Goal: Task Accomplishment & Management: Manage account settings

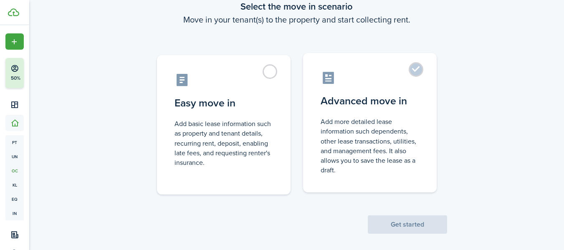
scroll to position [60, 0]
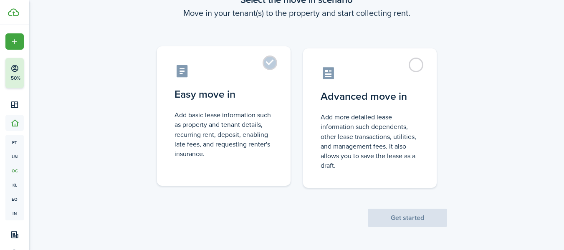
click at [275, 62] on label "Easy move in Add basic lease information such as property and tenant details, r…" at bounding box center [224, 116] width 134 height 140
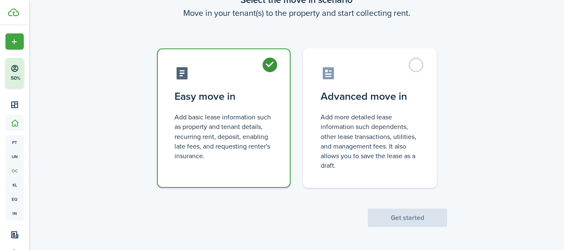
radio input "true"
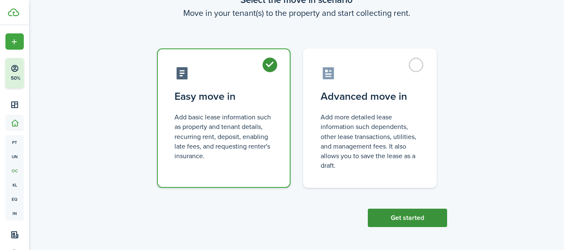
click at [396, 220] on button "Get started" at bounding box center [407, 218] width 79 height 18
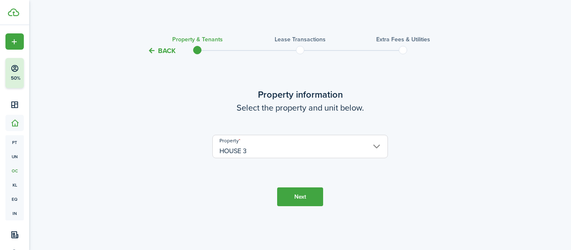
click at [302, 193] on button "Next" at bounding box center [300, 197] width 46 height 19
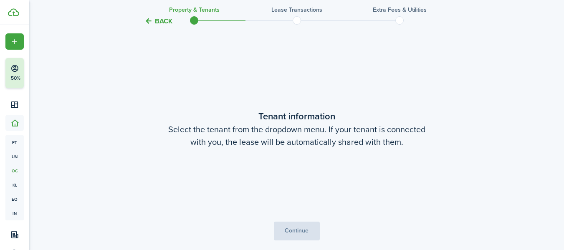
scroll to position [194, 0]
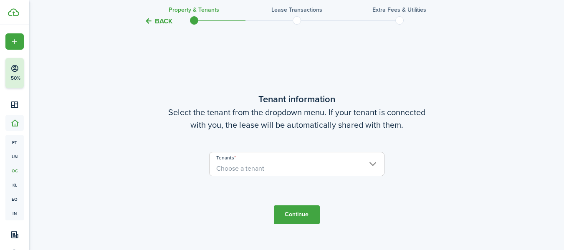
click at [372, 160] on input "Tenants" at bounding box center [297, 157] width 175 height 10
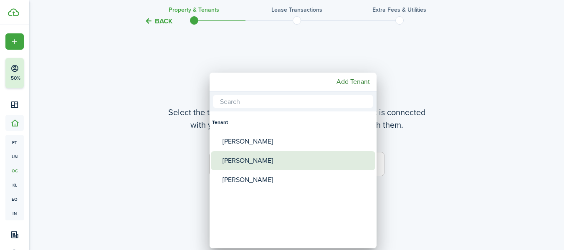
click at [254, 159] on div "[PERSON_NAME]" at bounding box center [297, 160] width 148 height 19
type input "[PERSON_NAME]"
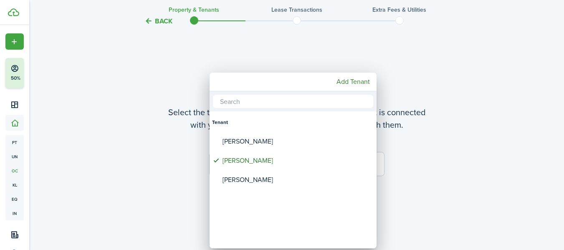
click at [445, 182] on div at bounding box center [282, 125] width 698 height 384
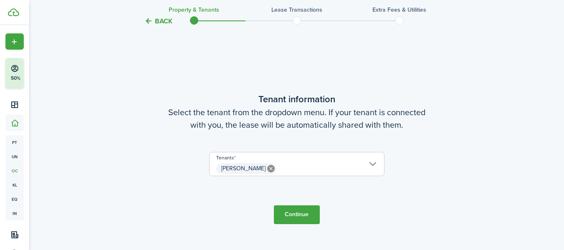
click at [295, 214] on button "Continue" at bounding box center [297, 214] width 46 height 19
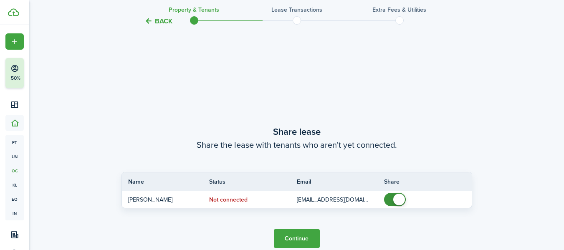
scroll to position [444, 0]
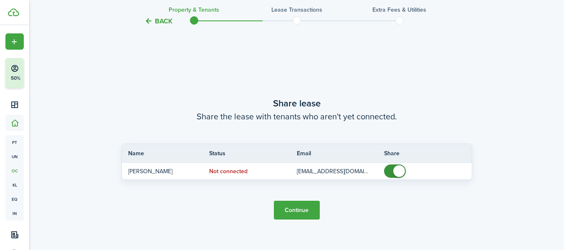
click at [289, 207] on button "Continue" at bounding box center [297, 210] width 46 height 19
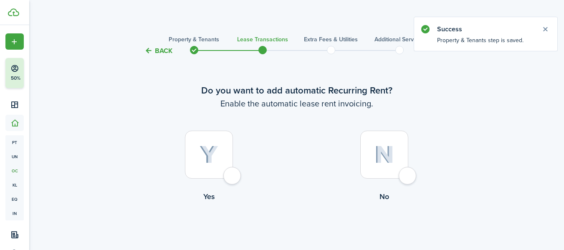
click at [232, 173] on div at bounding box center [209, 155] width 48 height 48
radio input "true"
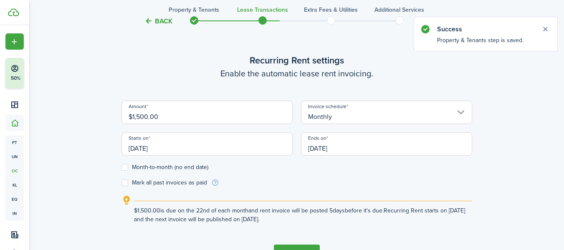
scroll to position [230, 0]
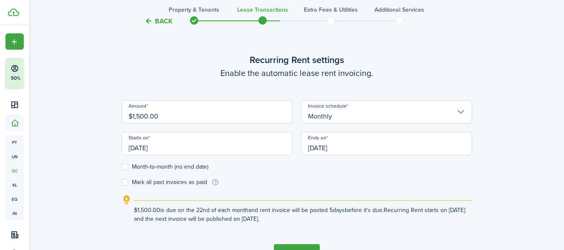
click at [178, 150] on input "[DATE]" at bounding box center [207, 143] width 171 height 23
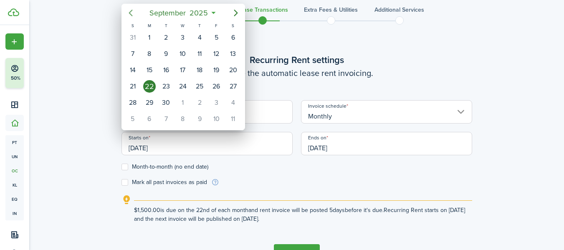
click at [131, 14] on icon "Previous page" at bounding box center [131, 13] width 4 height 7
click at [131, 10] on icon "Previous page" at bounding box center [131, 13] width 10 height 10
click at [234, 10] on icon "Next page" at bounding box center [236, 13] width 4 height 7
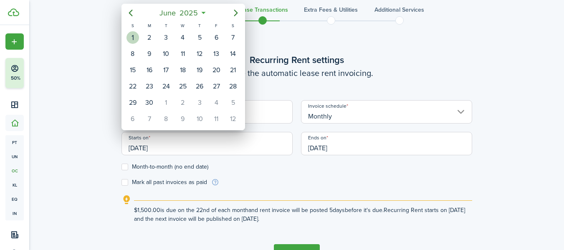
click at [131, 36] on div "1" at bounding box center [133, 37] width 13 height 13
type input "[DATE]"
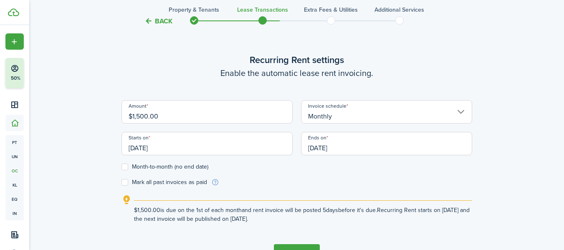
click at [362, 148] on input "[DATE]" at bounding box center [386, 143] width 171 height 23
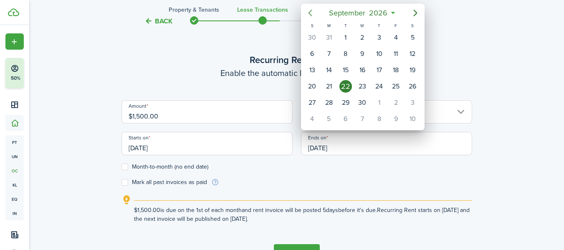
click at [313, 13] on icon "Previous page" at bounding box center [310, 13] width 10 height 10
click at [312, 13] on icon "Previous page" at bounding box center [310, 13] width 10 height 10
click at [313, 38] on div "31" at bounding box center [312, 37] width 13 height 13
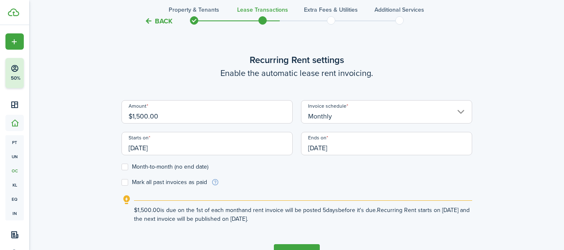
click at [344, 150] on input "[DATE]" at bounding box center [386, 143] width 171 height 23
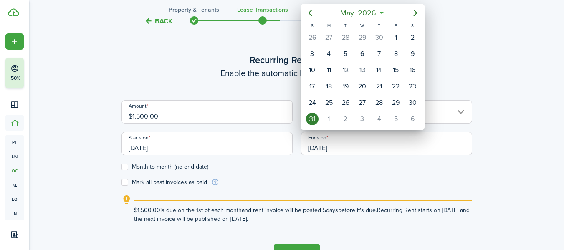
click at [312, 117] on div "31" at bounding box center [312, 119] width 13 height 13
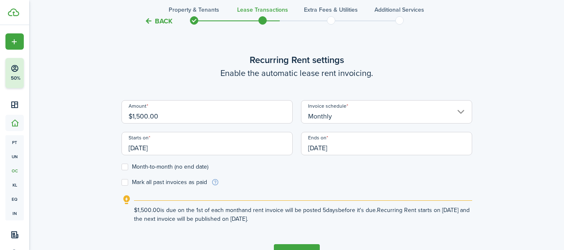
click at [351, 144] on input "[DATE]" at bounding box center [386, 143] width 171 height 23
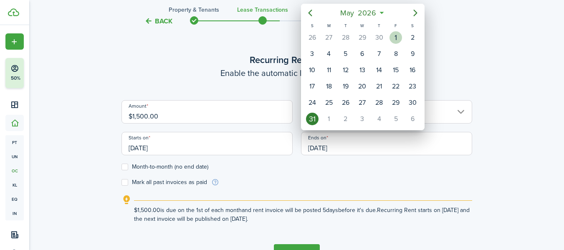
click at [398, 37] on div "1" at bounding box center [396, 37] width 13 height 13
type input "[DATE]"
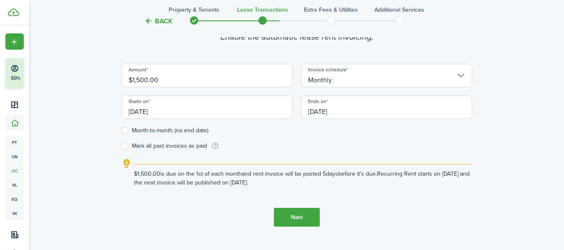
scroll to position [286, 0]
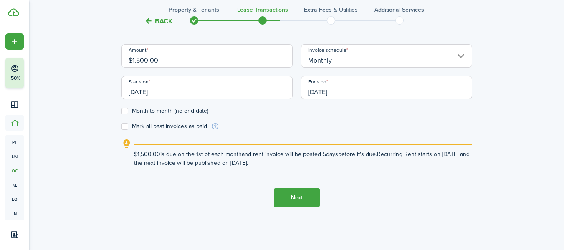
click at [297, 200] on button "Next" at bounding box center [297, 197] width 46 height 19
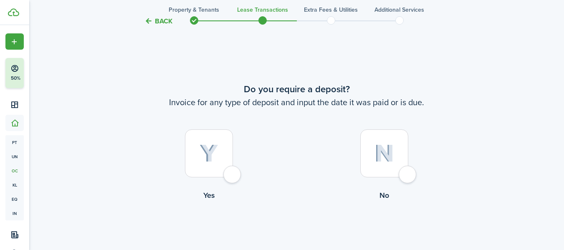
scroll to position [480, 0]
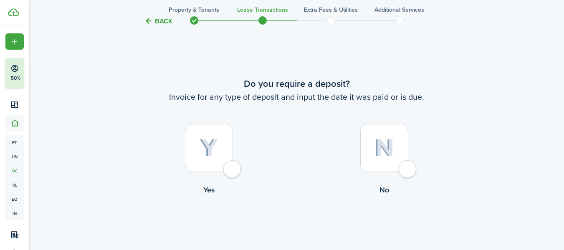
click at [233, 168] on div at bounding box center [209, 148] width 48 height 48
radio input "true"
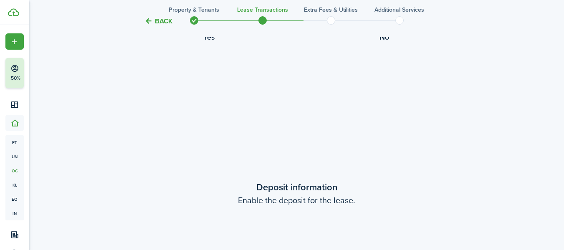
scroll to position [730, 0]
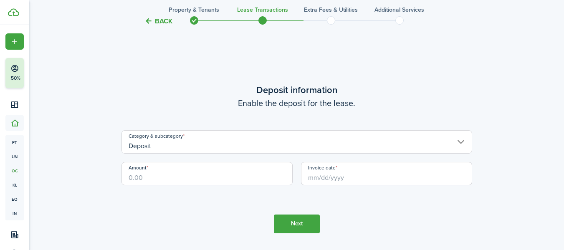
click at [157, 181] on input "Amount" at bounding box center [207, 173] width 171 height 23
click at [359, 181] on input "Invoice date" at bounding box center [386, 173] width 171 height 23
type input "$1,500.00"
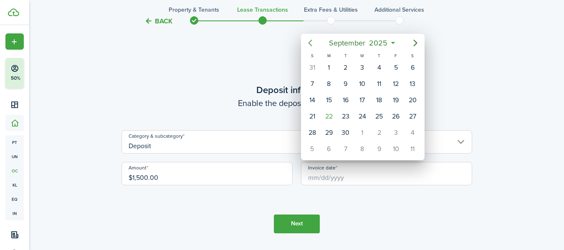
click at [313, 42] on icon "Previous page" at bounding box center [310, 43] width 10 height 10
click at [313, 65] on div "1" at bounding box center [312, 67] width 13 height 13
type input "[DATE]"
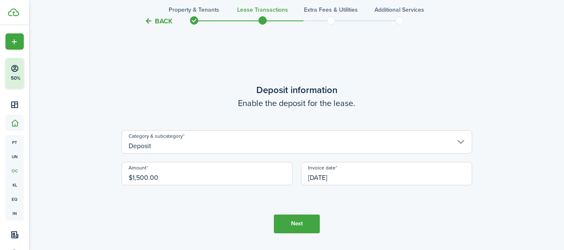
click at [304, 223] on button "Next" at bounding box center [297, 224] width 46 height 19
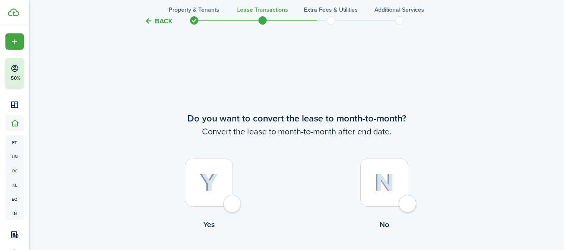
scroll to position [980, 0]
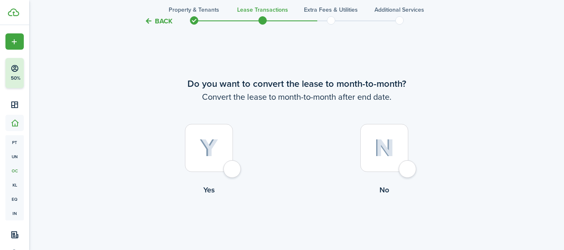
click at [233, 165] on div at bounding box center [209, 148] width 48 height 48
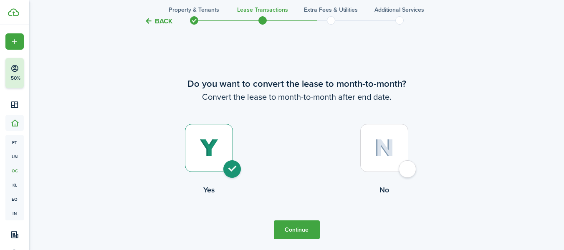
click at [232, 172] on div at bounding box center [209, 148] width 48 height 48
click at [408, 165] on div at bounding box center [384, 148] width 48 height 48
radio input "false"
radio input "true"
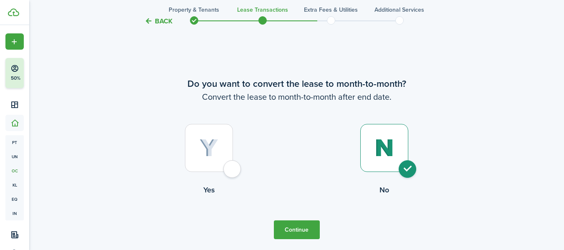
click at [296, 226] on button "Continue" at bounding box center [297, 230] width 46 height 19
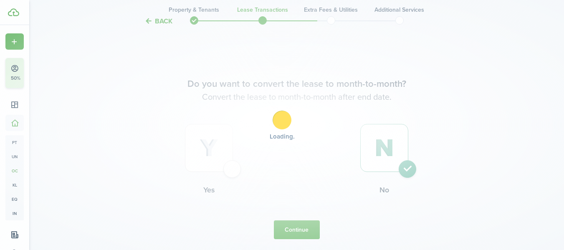
scroll to position [0, 0]
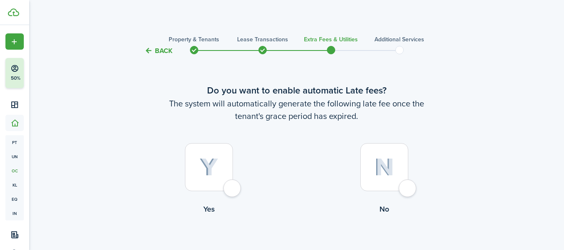
click at [408, 188] on div at bounding box center [384, 167] width 48 height 48
radio input "true"
click at [160, 49] on button "Back" at bounding box center [159, 50] width 28 height 9
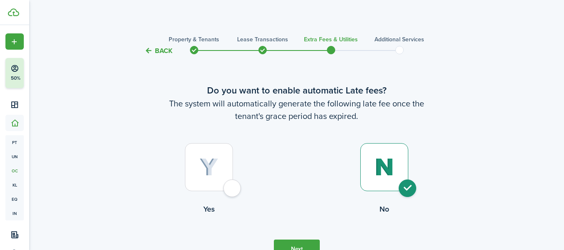
click at [233, 185] on div at bounding box center [209, 167] width 48 height 48
radio input "true"
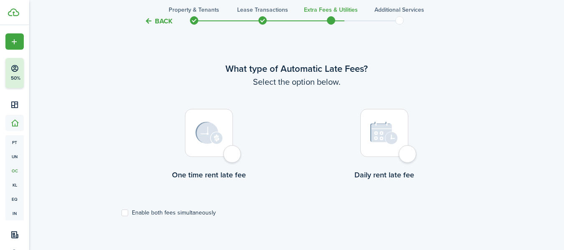
scroll to position [242, 0]
click at [233, 152] on div at bounding box center [209, 132] width 48 height 48
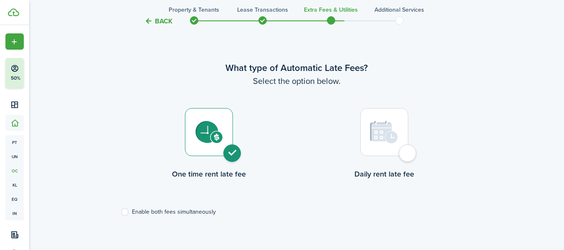
radio input "true"
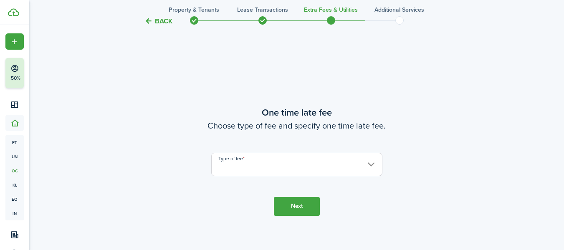
scroll to position [492, 0]
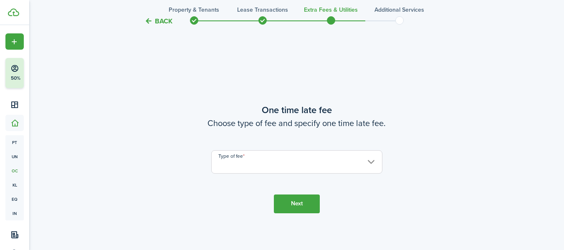
click at [374, 162] on input "Type of fee" at bounding box center [296, 161] width 171 height 23
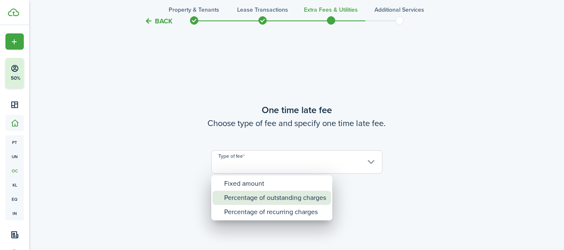
click at [300, 195] on div "Percentage of outstanding charges" at bounding box center [275, 198] width 102 height 14
type input "Percentage of outstanding charges"
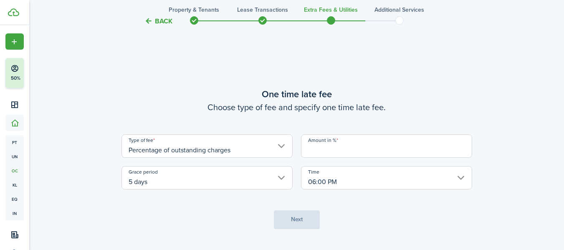
click at [327, 152] on input "Amount in %" at bounding box center [386, 145] width 171 height 23
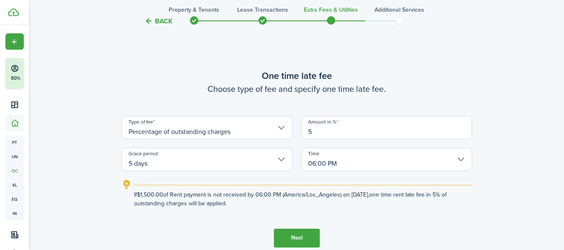
click at [283, 158] on input "5 days" at bounding box center [207, 159] width 171 height 23
type input "5"
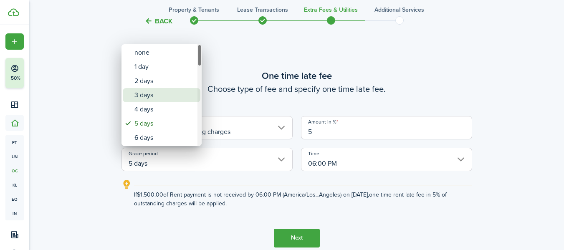
click at [146, 96] on div "3 days" at bounding box center [164, 95] width 61 height 14
type input "3 days"
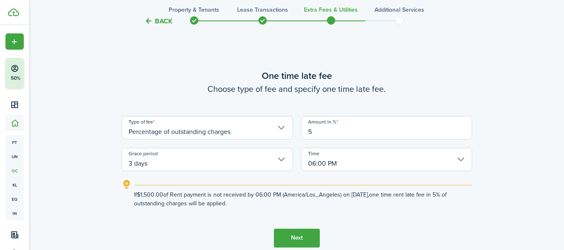
scroll to position [534, 0]
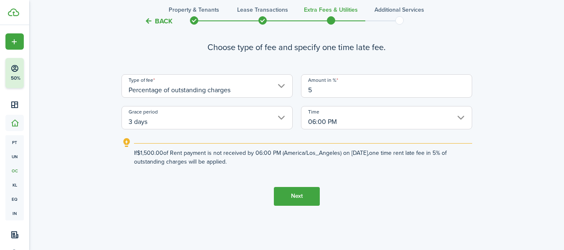
click at [297, 199] on button "Next" at bounding box center [297, 196] width 46 height 19
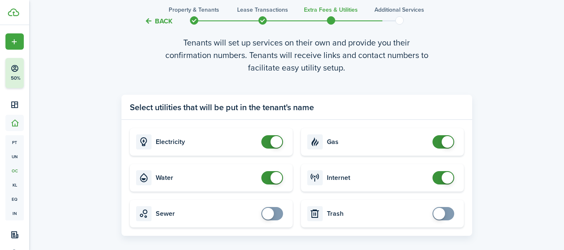
scroll to position [784, 0]
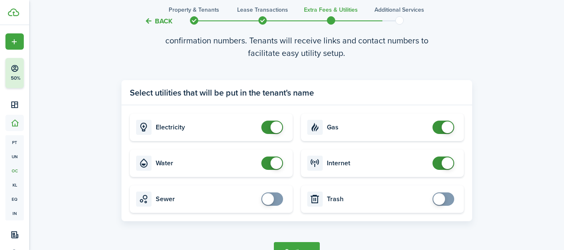
checkbox input "false"
click at [269, 164] on span at bounding box center [272, 163] width 8 height 13
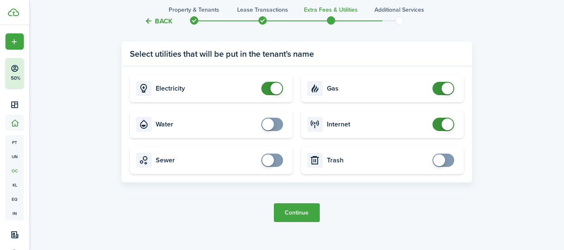
scroll to position [826, 0]
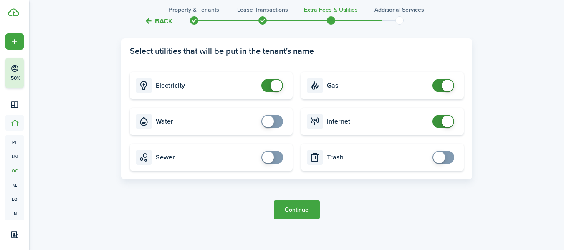
click at [297, 208] on button "Continue" at bounding box center [297, 209] width 46 height 19
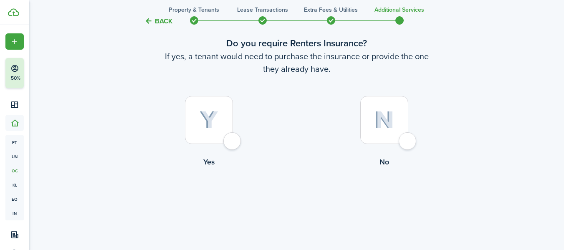
scroll to position [48, 0]
click at [408, 135] on div at bounding box center [384, 119] width 48 height 48
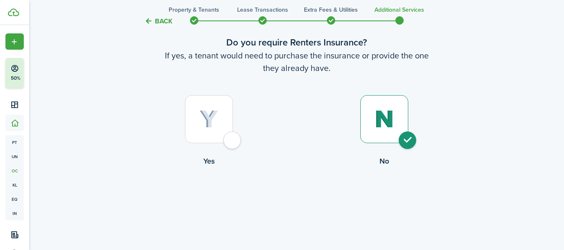
radio input "true"
click at [295, 203] on button "Complete move in" at bounding box center [296, 201] width 61 height 19
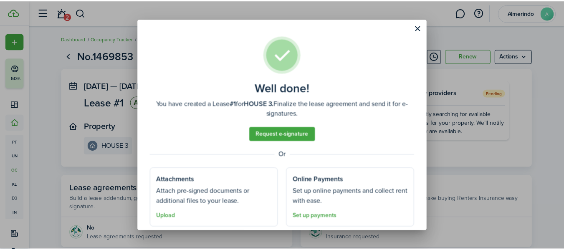
scroll to position [24, 0]
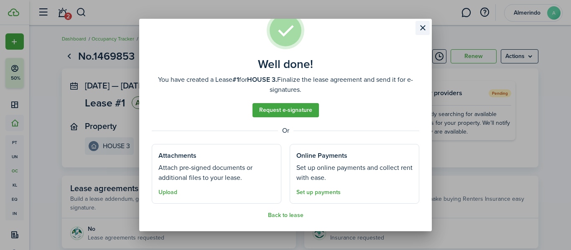
click at [424, 28] on button "Close modal" at bounding box center [422, 28] width 14 height 14
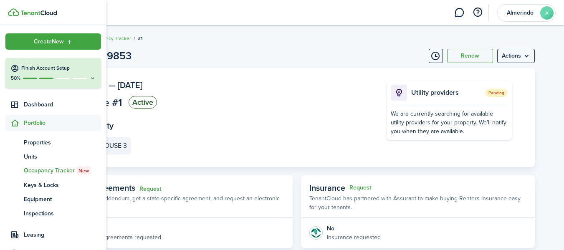
scroll to position [0, 0]
click at [39, 103] on span "Dashboard" at bounding box center [62, 104] width 77 height 9
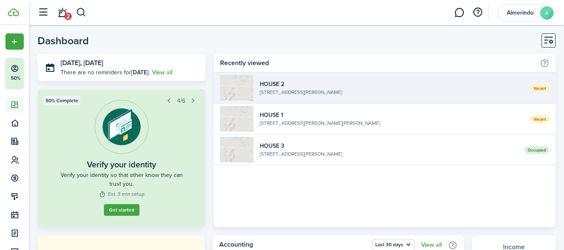
click at [537, 88] on span "Vacant" at bounding box center [539, 88] width 19 height 8
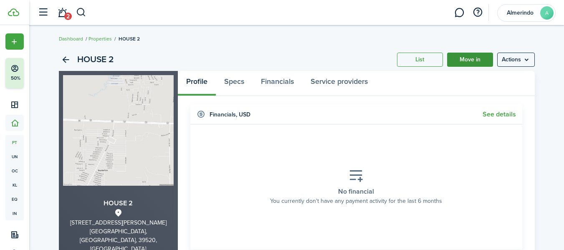
click at [471, 60] on link "Move in" at bounding box center [470, 60] width 46 height 14
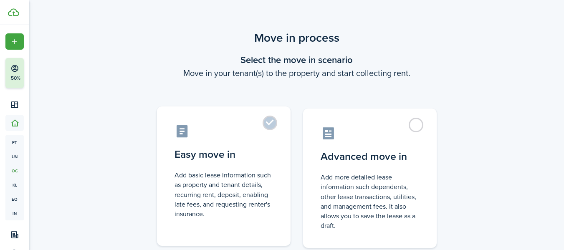
click at [272, 122] on label "Easy move in Add basic lease information such as property and tenant details, r…" at bounding box center [224, 177] width 134 height 140
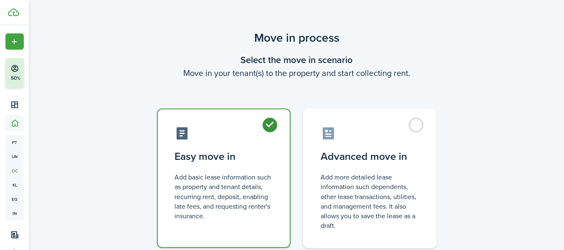
radio input "true"
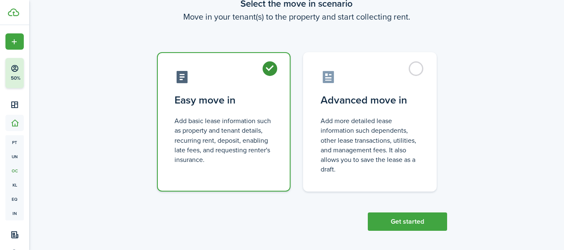
scroll to position [60, 0]
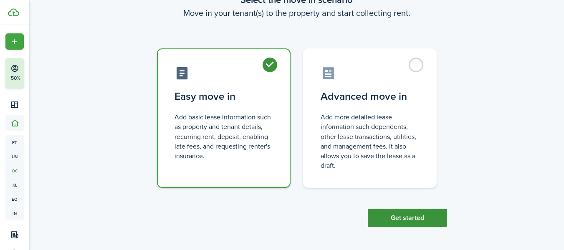
click at [421, 222] on button "Get started" at bounding box center [407, 218] width 79 height 18
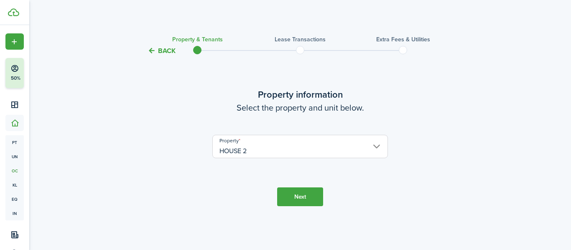
click at [297, 195] on button "Next" at bounding box center [300, 197] width 46 height 19
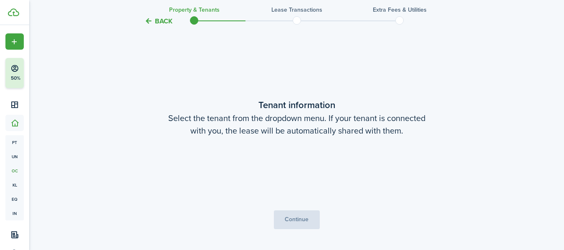
scroll to position [194, 0]
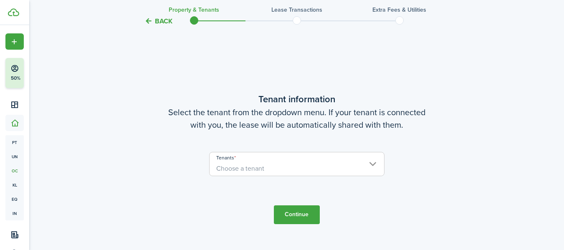
click at [359, 160] on input "Tenants" at bounding box center [297, 157] width 175 height 10
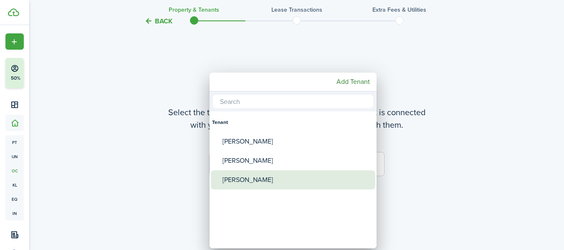
click at [237, 182] on div "[PERSON_NAME]" at bounding box center [297, 179] width 148 height 19
type input "[PERSON_NAME]"
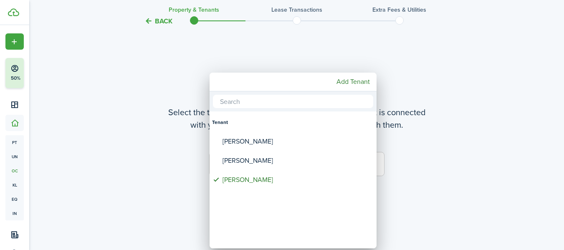
click at [448, 194] on div at bounding box center [282, 125] width 698 height 384
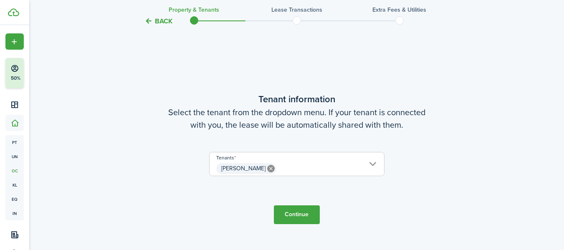
click at [299, 213] on button "Continue" at bounding box center [297, 214] width 46 height 19
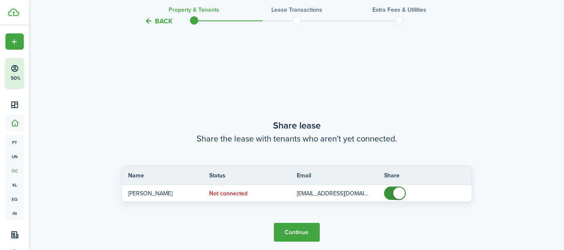
scroll to position [444, 0]
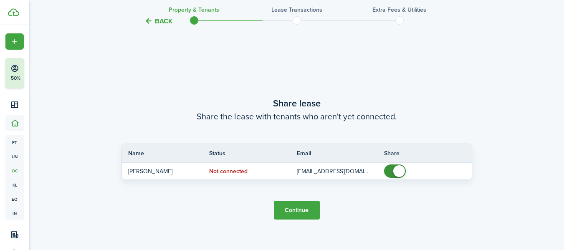
click at [296, 208] on button "Continue" at bounding box center [297, 210] width 46 height 19
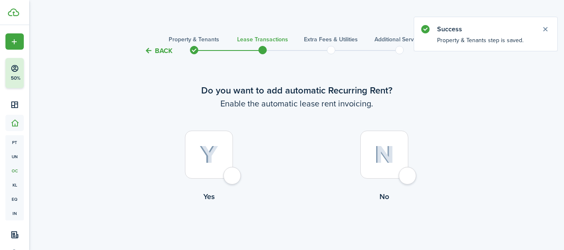
click at [233, 175] on div at bounding box center [209, 155] width 48 height 48
radio input "true"
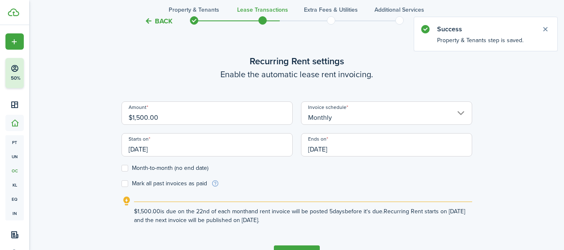
scroll to position [230, 0]
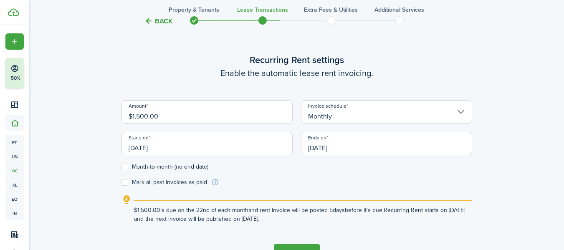
click at [175, 146] on input "[DATE]" at bounding box center [207, 143] width 171 height 23
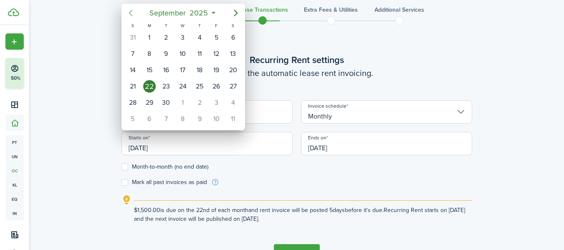
click at [129, 13] on icon "Previous page" at bounding box center [131, 13] width 4 height 7
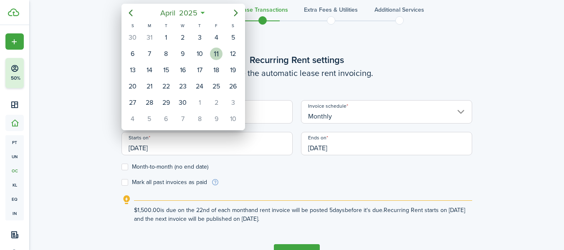
click at [216, 52] on div "11" at bounding box center [216, 54] width 13 height 13
type input "[DATE]"
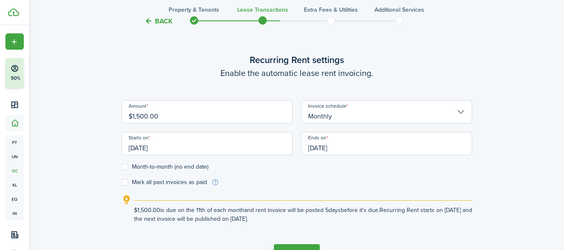
click at [348, 147] on input "[DATE]" at bounding box center [386, 143] width 171 height 23
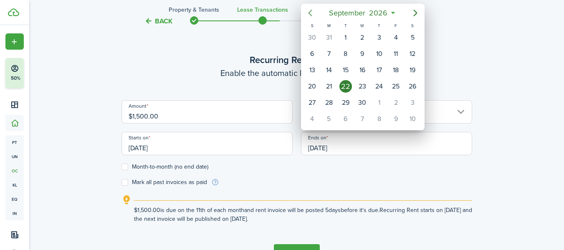
click at [314, 13] on icon "Previous page" at bounding box center [310, 13] width 10 height 10
click at [314, 12] on icon "Previous page" at bounding box center [310, 13] width 10 height 10
click at [313, 11] on icon "Previous page" at bounding box center [310, 13] width 10 height 10
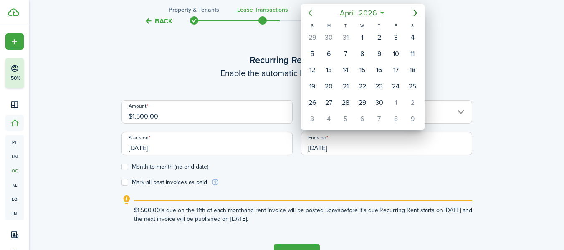
click at [311, 12] on icon "Previous page" at bounding box center [310, 13] width 10 height 10
click at [362, 50] on div "11" at bounding box center [362, 54] width 13 height 13
type input "[DATE]"
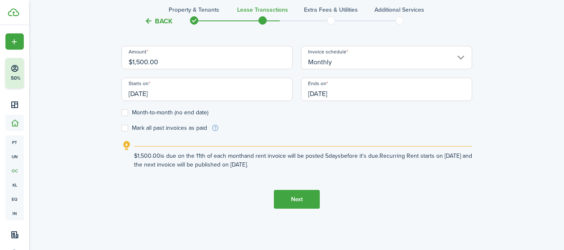
scroll to position [286, 0]
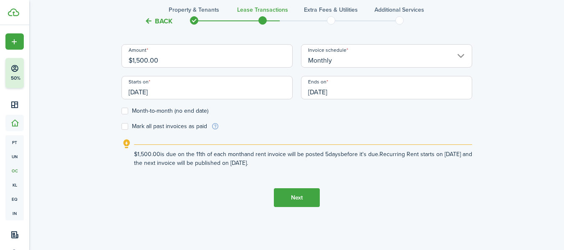
click at [300, 197] on button "Next" at bounding box center [297, 197] width 46 height 19
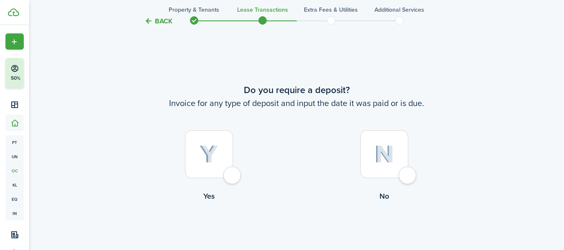
scroll to position [480, 0]
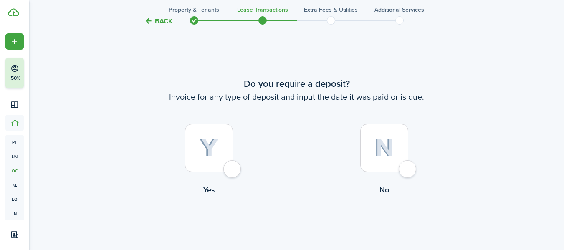
click at [232, 167] on div at bounding box center [209, 148] width 48 height 48
radio input "true"
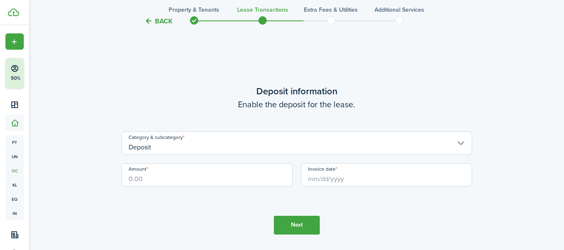
scroll to position [730, 0]
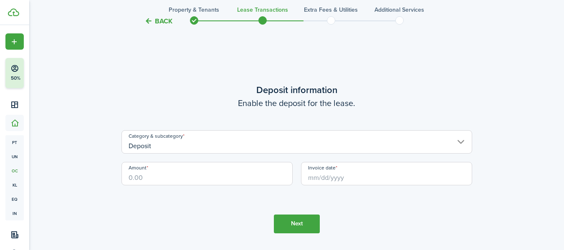
click at [140, 178] on input "Amount" at bounding box center [207, 173] width 171 height 23
click at [371, 179] on input "Invoice date" at bounding box center [386, 173] width 171 height 23
type input "$1,500.00"
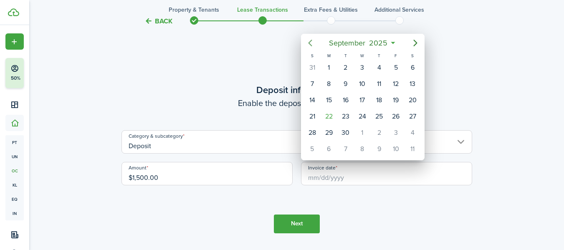
click at [313, 42] on icon "Previous page" at bounding box center [310, 43] width 10 height 10
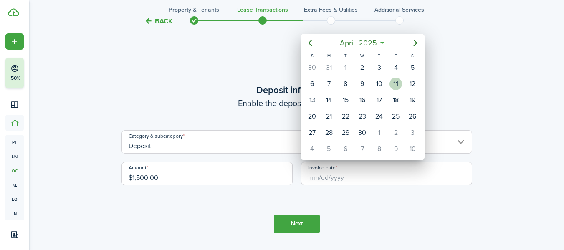
click at [398, 85] on div "11" at bounding box center [396, 84] width 13 height 13
type input "[DATE]"
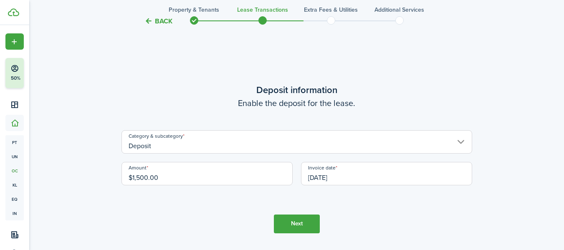
click at [297, 225] on button "Next" at bounding box center [297, 224] width 46 height 19
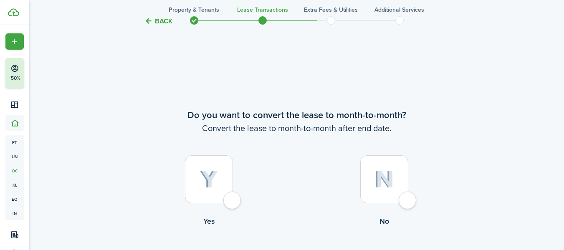
scroll to position [980, 0]
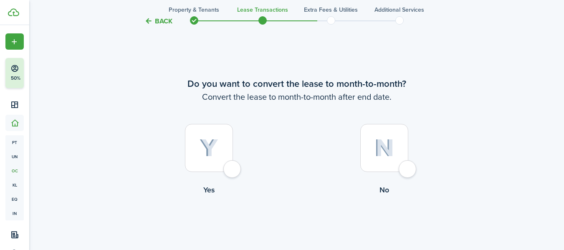
click at [403, 168] on div at bounding box center [384, 148] width 48 height 48
radio input "true"
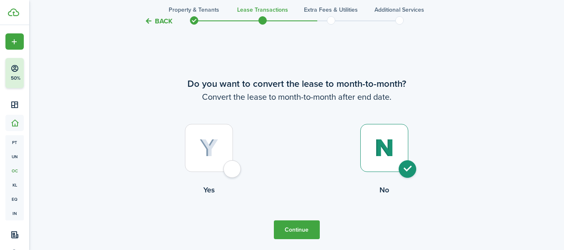
click at [296, 227] on button "Continue" at bounding box center [297, 230] width 46 height 19
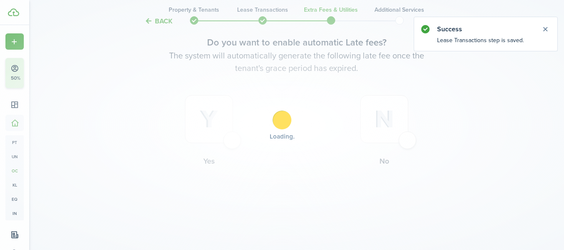
scroll to position [0, 0]
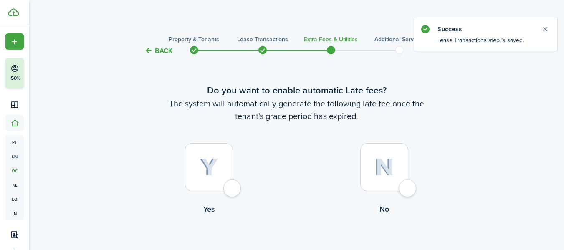
click at [228, 188] on div at bounding box center [209, 167] width 48 height 48
radio input "true"
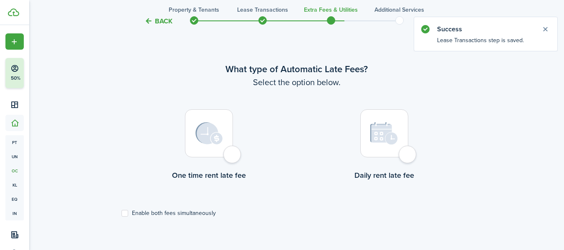
scroll to position [242, 0]
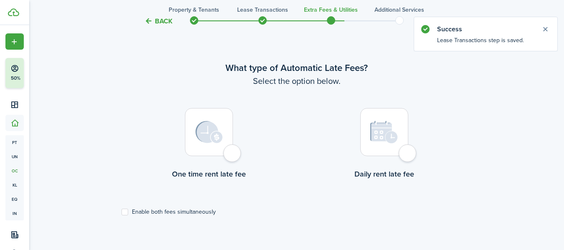
click at [232, 155] on div at bounding box center [209, 132] width 48 height 48
radio input "true"
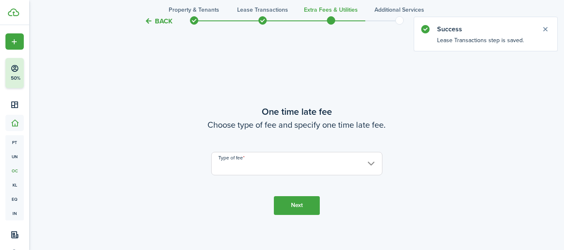
scroll to position [492, 0]
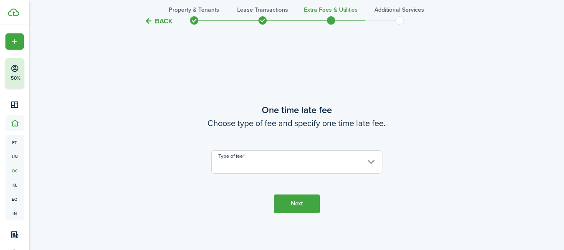
click at [376, 160] on input "Type of fee" at bounding box center [296, 161] width 171 height 23
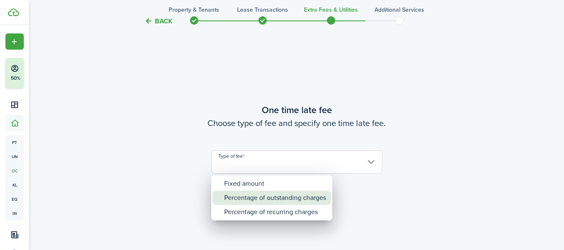
click at [297, 198] on div "Percentage of outstanding charges" at bounding box center [275, 198] width 102 height 14
type input "Percentage of outstanding charges"
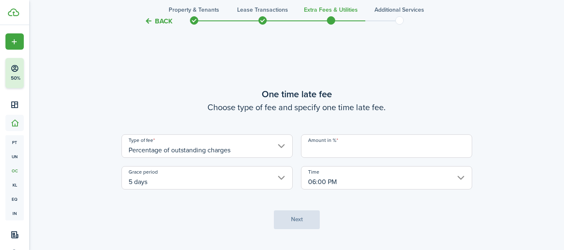
click at [156, 178] on input "5 days" at bounding box center [207, 177] width 171 height 23
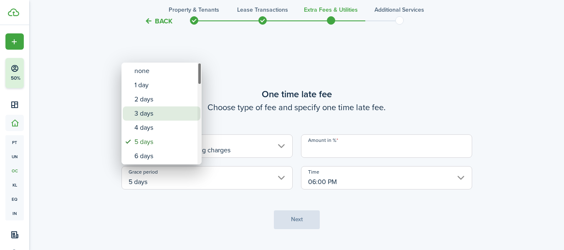
click at [150, 112] on div "3 days" at bounding box center [164, 114] width 61 height 14
type input "3 days"
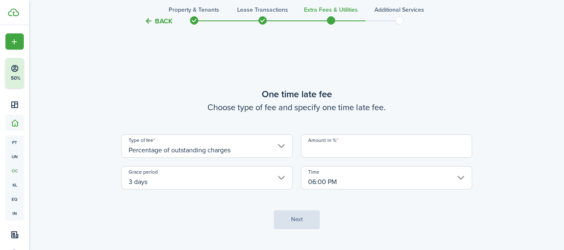
click at [368, 149] on input "Amount in %" at bounding box center [386, 145] width 171 height 23
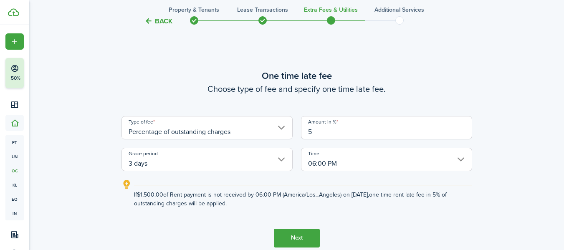
type input "5"
click at [301, 237] on button "Next" at bounding box center [297, 238] width 46 height 19
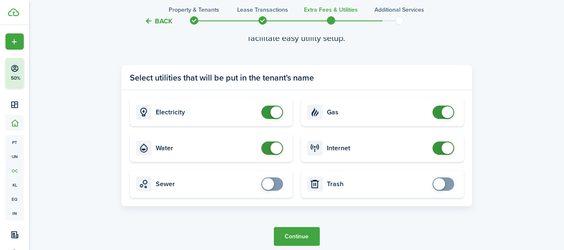
scroll to position [826, 0]
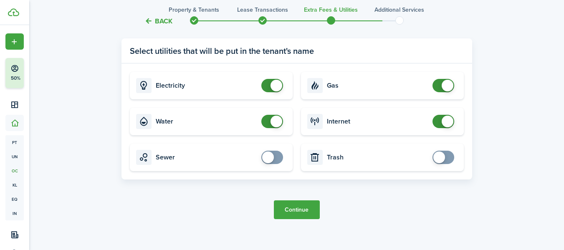
checkbox input "false"
click at [269, 121] on span at bounding box center [272, 121] width 8 height 13
checkbox input "false"
click at [439, 84] on span at bounding box center [443, 85] width 8 height 13
checkbox input "true"
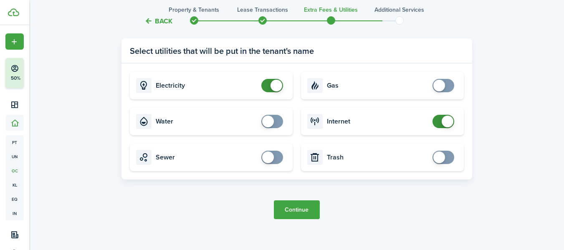
click at [446, 159] on span at bounding box center [443, 157] width 8 height 13
click at [300, 211] on button "Continue" at bounding box center [297, 209] width 46 height 19
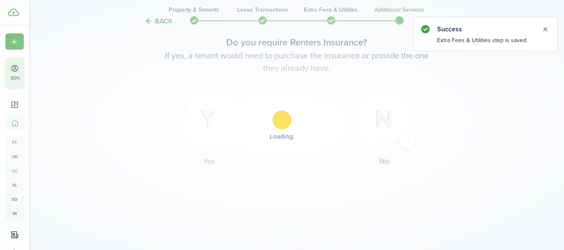
scroll to position [0, 0]
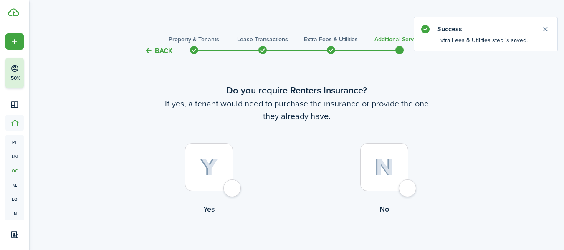
click at [408, 186] on div at bounding box center [384, 167] width 48 height 48
radio input "true"
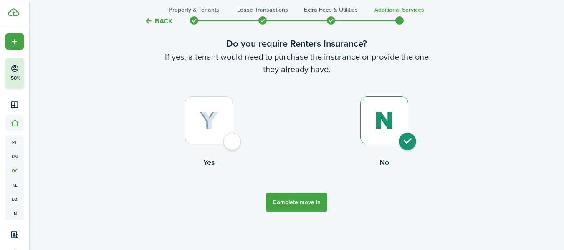
scroll to position [48, 0]
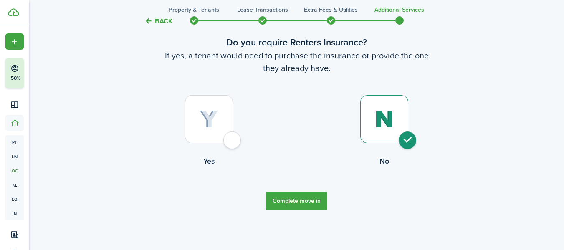
click at [299, 199] on button "Complete move in" at bounding box center [296, 201] width 61 height 19
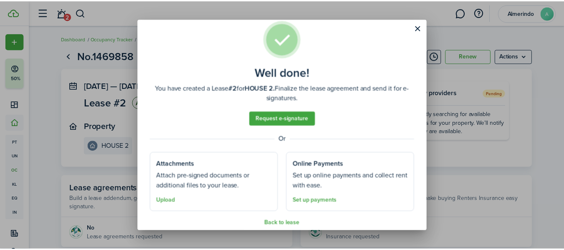
scroll to position [24, 0]
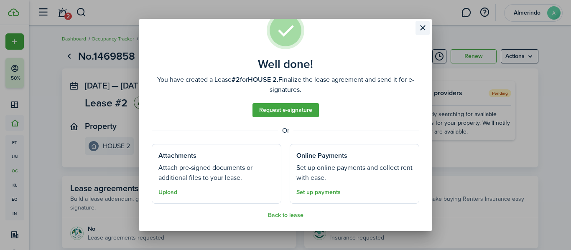
click at [421, 27] on button "Close modal" at bounding box center [422, 28] width 14 height 14
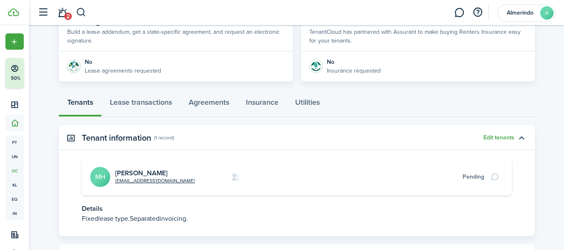
scroll to position [210, 0]
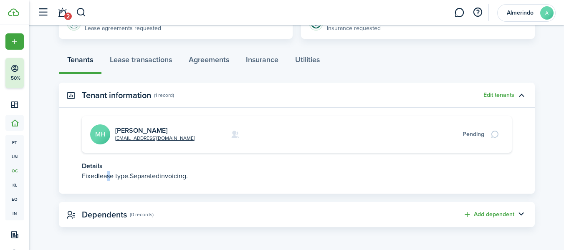
click at [86, 203] on page-view-body-content "Tenant information (1 record) Edit tenants [EMAIL_ADDRESS][DOMAIN_NAME] [PERSON…" at bounding box center [297, 157] width 476 height 149
click at [197, 211] on panel-main-header "Dependents (0 records) Add dependent" at bounding box center [297, 214] width 476 height 25
click at [523, 213] on button "button" at bounding box center [522, 215] width 14 height 14
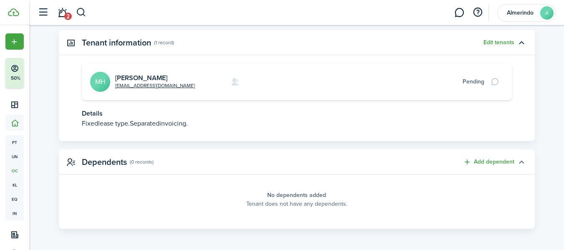
scroll to position [264, 0]
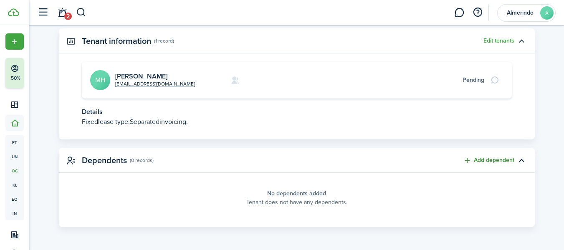
click at [470, 159] on button "Add dependent" at bounding box center [488, 161] width 51 height 10
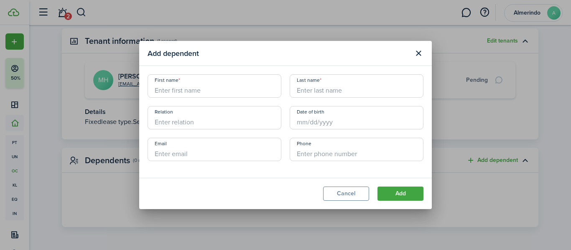
click at [199, 90] on input "First name" at bounding box center [214, 85] width 134 height 23
type input "Tekeya"
click at [322, 87] on input "Last name" at bounding box center [356, 85] width 134 height 23
click at [323, 120] on input "Date of birth" at bounding box center [356, 117] width 134 height 23
type input "[PERSON_NAME]"
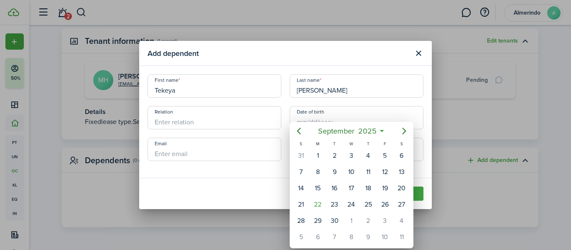
click at [331, 119] on div at bounding box center [285, 125] width 704 height 384
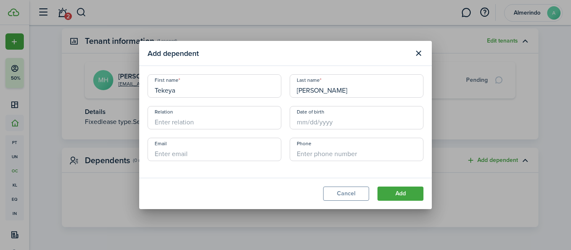
click at [179, 122] on input "Relation" at bounding box center [214, 117] width 134 height 23
type input "Girlfriend"
click at [395, 195] on button "Add" at bounding box center [400, 194] width 46 height 14
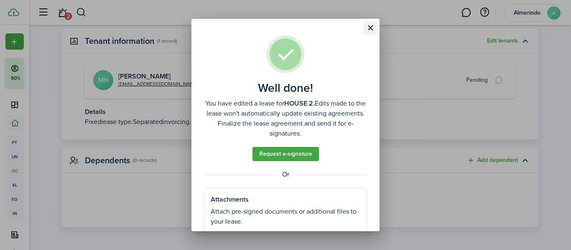
click at [371, 26] on button "Close modal" at bounding box center [370, 28] width 14 height 14
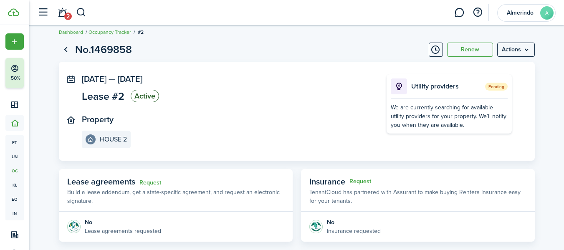
scroll to position [0, 0]
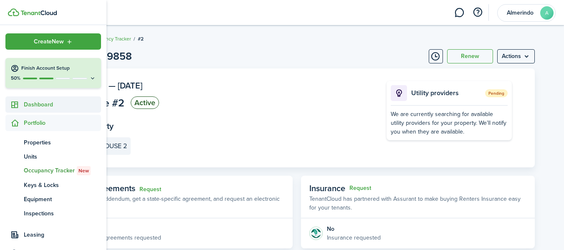
click at [37, 107] on span "Dashboard" at bounding box center [62, 104] width 77 height 9
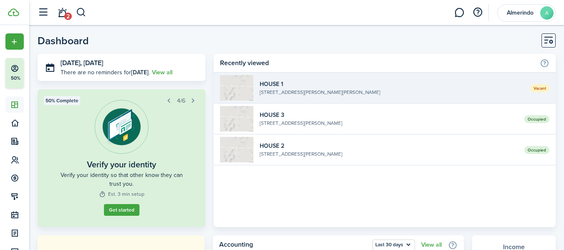
click at [310, 84] on widget-list-item-title "HOUSE 1" at bounding box center [392, 84] width 264 height 9
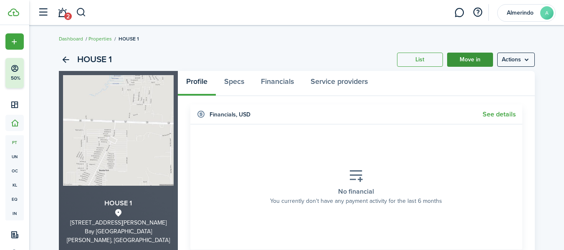
click at [469, 61] on link "Move in" at bounding box center [470, 60] width 46 height 14
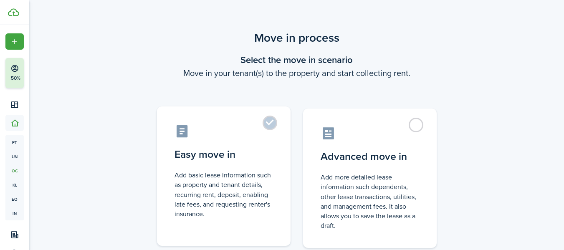
click at [271, 122] on label "Easy move in Add basic lease information such as property and tenant details, r…" at bounding box center [224, 177] width 134 height 140
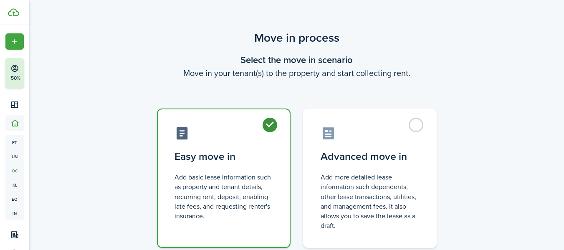
radio input "true"
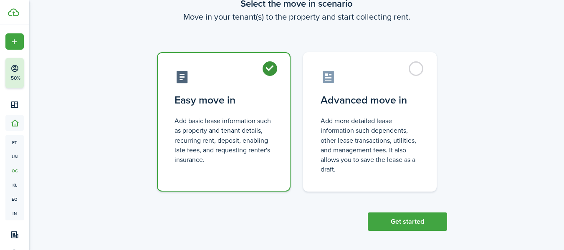
scroll to position [60, 0]
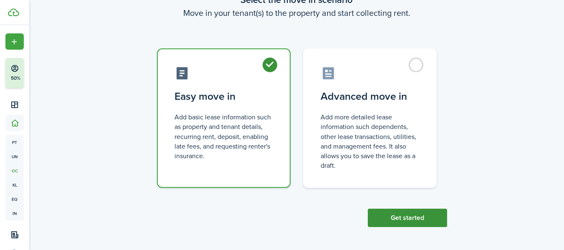
click at [413, 219] on button "Get started" at bounding box center [407, 218] width 79 height 18
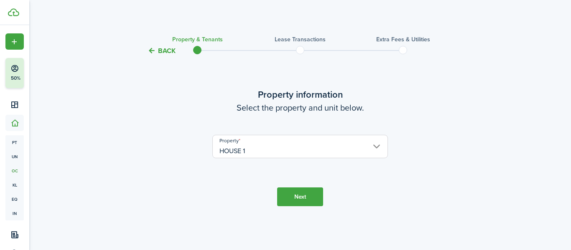
click at [292, 197] on button "Next" at bounding box center [300, 197] width 46 height 19
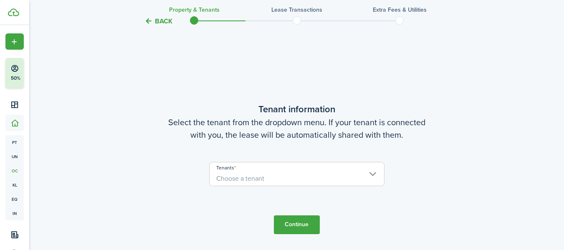
scroll to position [194, 0]
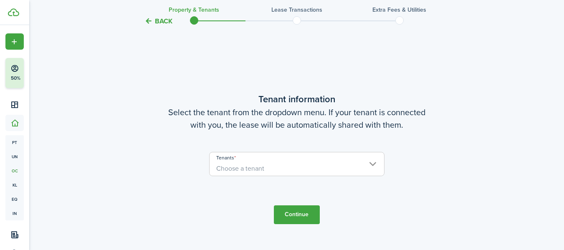
click at [304, 159] on input "Tenants" at bounding box center [297, 157] width 175 height 10
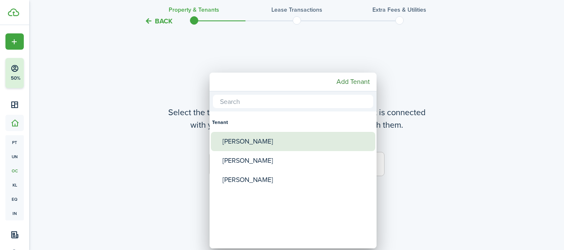
click at [246, 142] on div "[PERSON_NAME]" at bounding box center [297, 141] width 148 height 19
type input "[PERSON_NAME]"
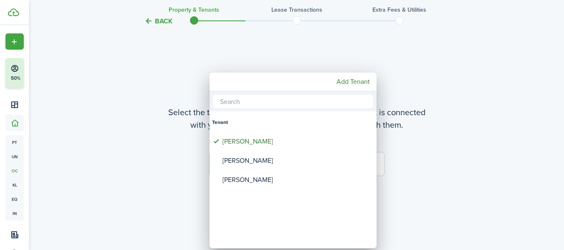
click at [460, 193] on div at bounding box center [282, 125] width 698 height 384
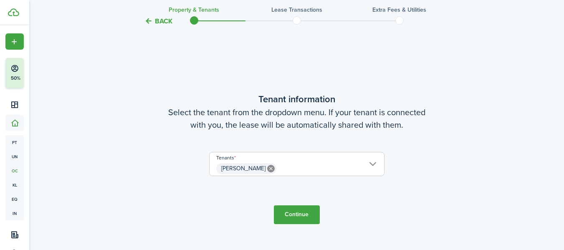
click at [284, 214] on button "Continue" at bounding box center [297, 214] width 46 height 19
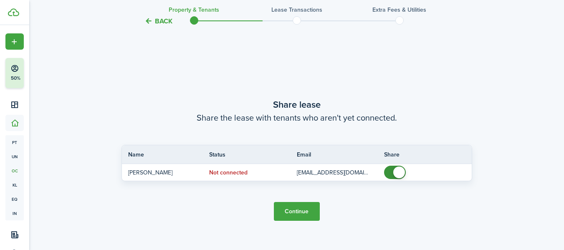
scroll to position [444, 0]
click at [300, 214] on button "Continue" at bounding box center [297, 210] width 46 height 19
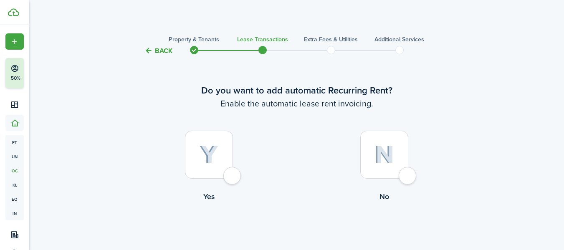
click at [233, 175] on div at bounding box center [209, 155] width 48 height 48
radio input "true"
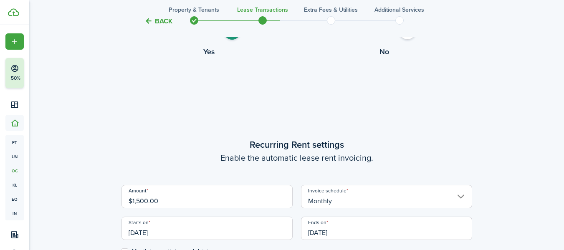
scroll to position [230, 0]
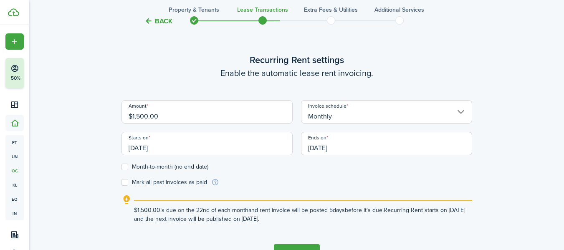
click at [177, 148] on input "[DATE]" at bounding box center [207, 143] width 171 height 23
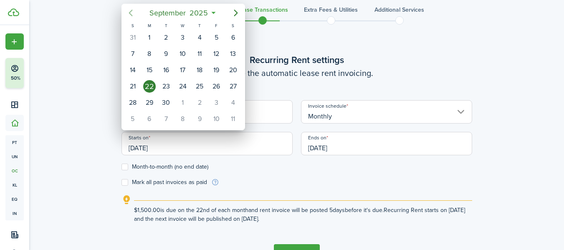
click at [130, 11] on icon "Previous page" at bounding box center [131, 13] width 10 height 10
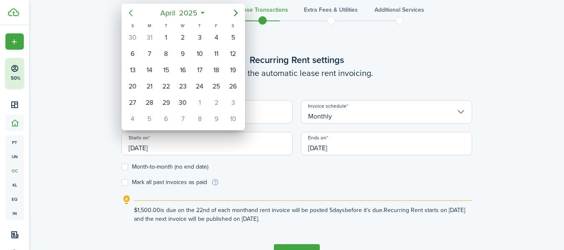
click at [130, 11] on icon "Previous page" at bounding box center [131, 13] width 10 height 10
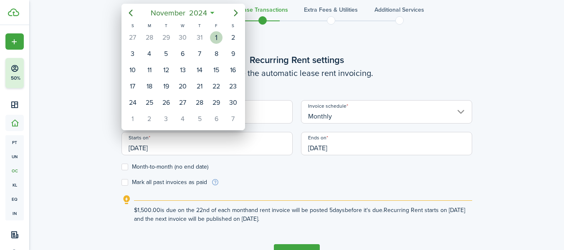
click at [216, 36] on div "1" at bounding box center [216, 37] width 13 height 13
type input "[DATE]"
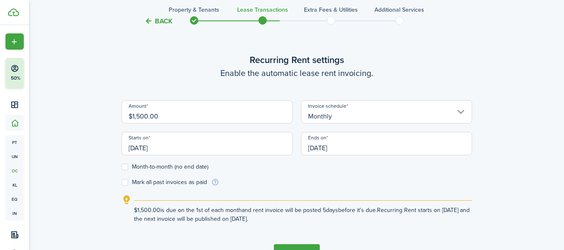
click at [337, 142] on input "[DATE]" at bounding box center [386, 143] width 171 height 23
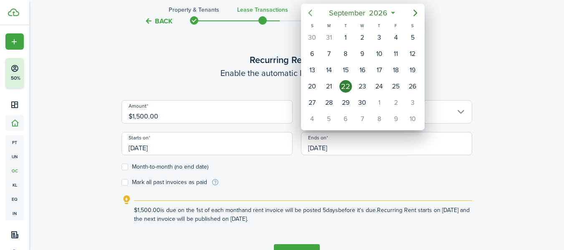
click at [312, 12] on icon "Previous page" at bounding box center [310, 13] width 10 height 10
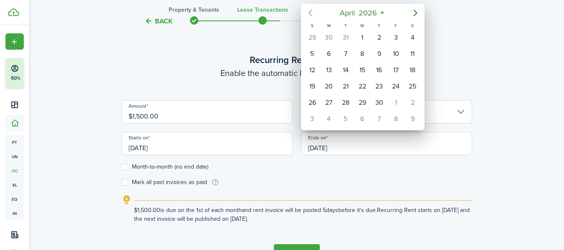
click at [312, 12] on icon "Previous page" at bounding box center [310, 13] width 10 height 10
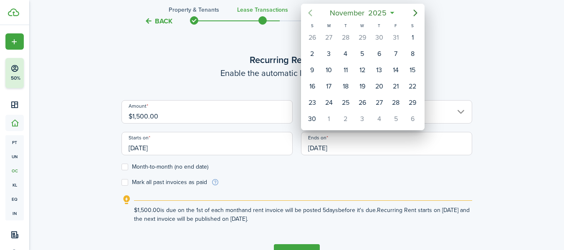
click at [312, 12] on icon "Previous page" at bounding box center [310, 13] width 10 height 10
click at [363, 36] on div "1" at bounding box center [362, 37] width 13 height 13
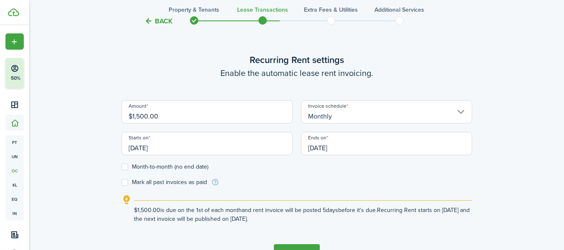
type input "[DATE]"
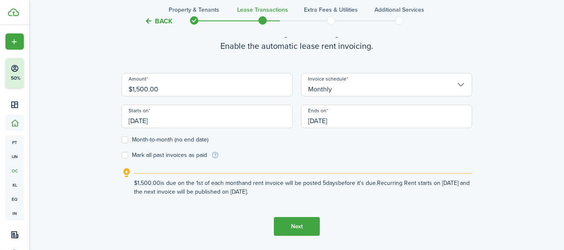
scroll to position [271, 0]
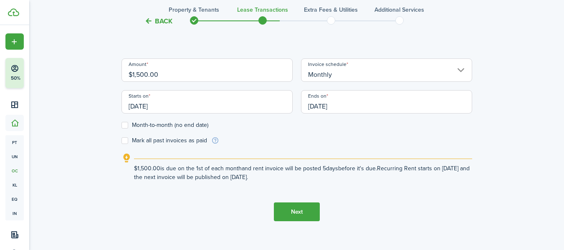
click at [303, 216] on button "Next" at bounding box center [297, 212] width 46 height 19
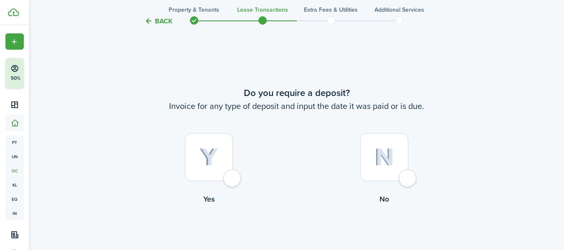
scroll to position [480, 0]
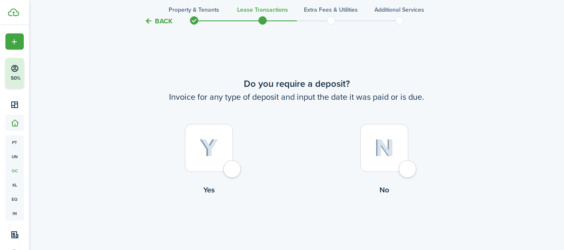
click at [228, 170] on div at bounding box center [209, 148] width 48 height 48
radio input "true"
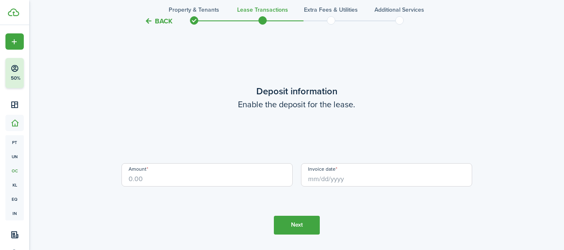
scroll to position [730, 0]
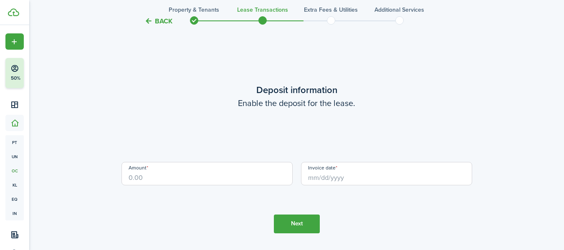
click at [189, 174] on input "Amount" at bounding box center [207, 173] width 171 height 23
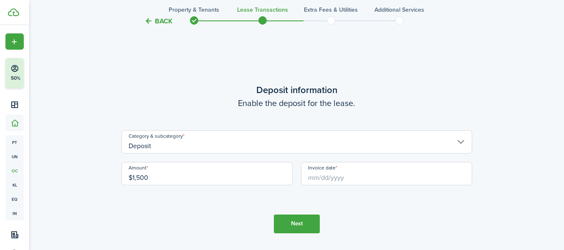
click at [330, 176] on input "Invoice date" at bounding box center [386, 173] width 171 height 23
type input "$1,500.00"
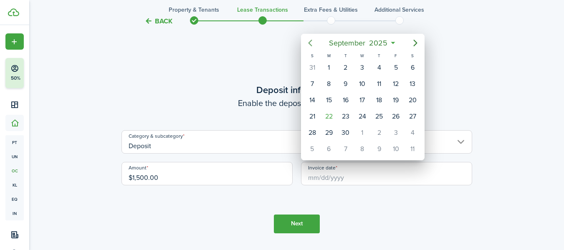
click at [311, 41] on icon "Previous page" at bounding box center [310, 43] width 4 height 7
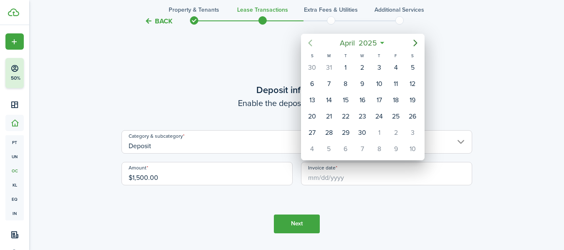
click at [311, 41] on icon "Previous page" at bounding box center [310, 43] width 4 height 7
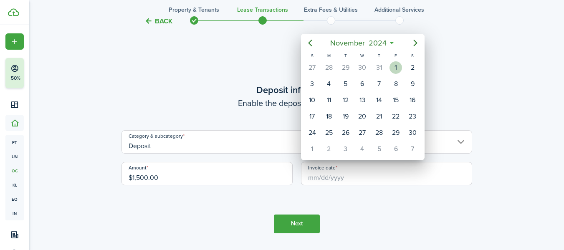
click at [396, 68] on div "1" at bounding box center [396, 67] width 13 height 13
type input "[DATE]"
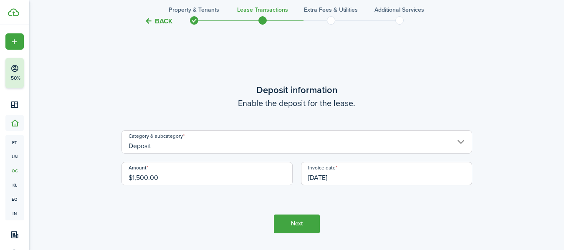
click at [298, 223] on button "Next" at bounding box center [297, 224] width 46 height 19
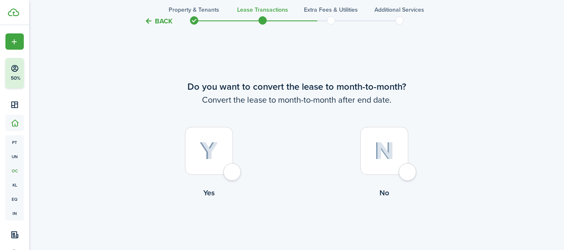
scroll to position [980, 0]
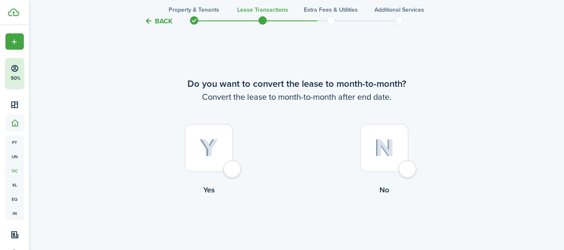
click at [408, 170] on div at bounding box center [384, 148] width 48 height 48
radio input "true"
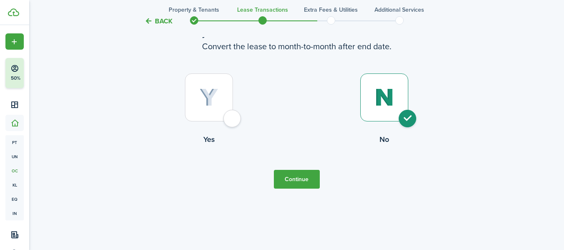
scroll to position [1036, 0]
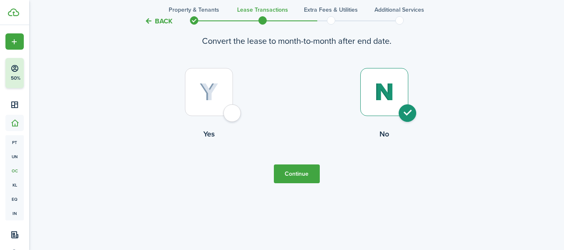
click at [300, 175] on button "Continue" at bounding box center [297, 174] width 46 height 19
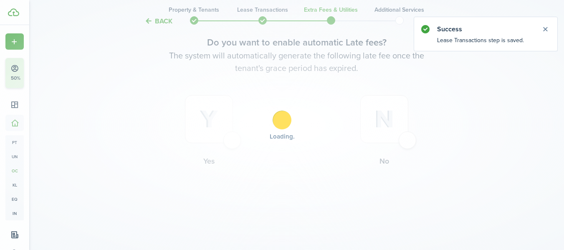
scroll to position [0, 0]
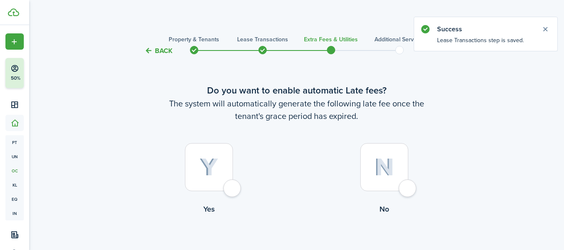
click at [233, 185] on div at bounding box center [209, 167] width 48 height 48
radio input "true"
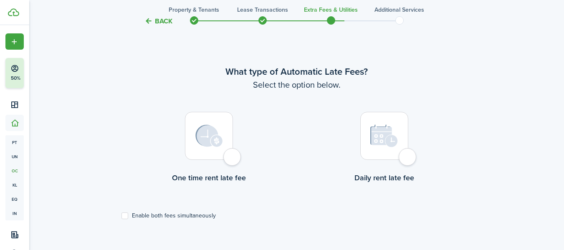
scroll to position [242, 0]
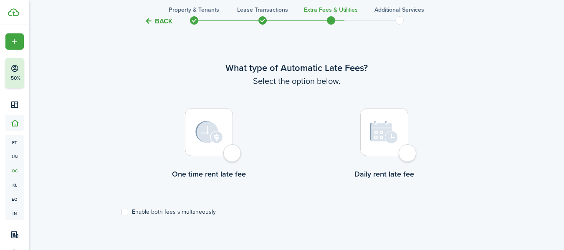
click at [228, 152] on div at bounding box center [209, 132] width 48 height 48
radio input "true"
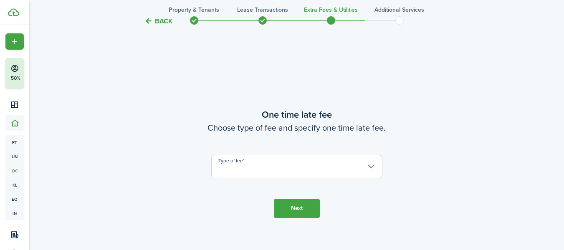
scroll to position [492, 0]
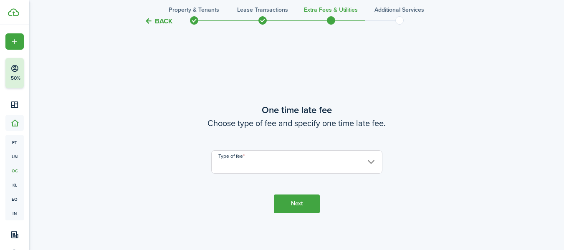
click at [286, 170] on input "Type of fee" at bounding box center [296, 161] width 171 height 23
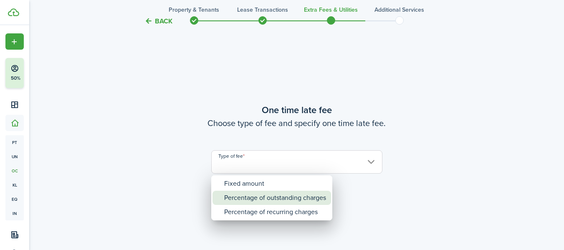
click at [293, 196] on div "Percentage of outstanding charges" at bounding box center [275, 198] width 102 height 14
type input "Percentage of outstanding charges"
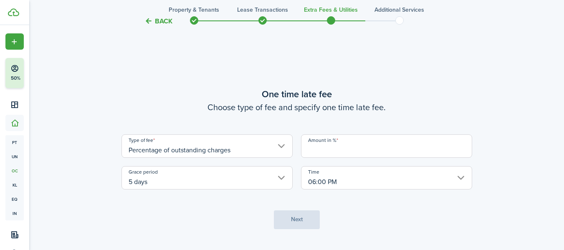
click at [342, 152] on input "Amount in %" at bounding box center [386, 145] width 171 height 23
type input "5"
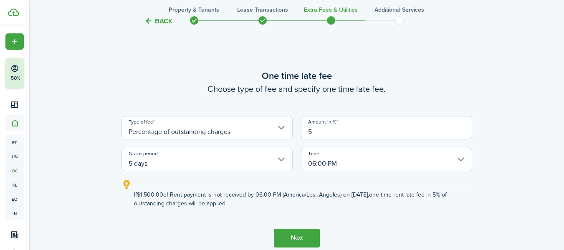
click at [223, 158] on input "5 days" at bounding box center [207, 159] width 171 height 23
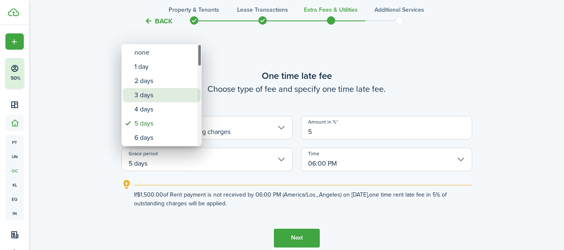
click at [145, 89] on div "3 days" at bounding box center [164, 95] width 61 height 14
type input "3 days"
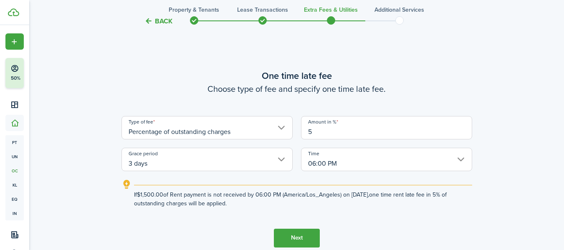
click at [298, 238] on button "Next" at bounding box center [297, 238] width 46 height 19
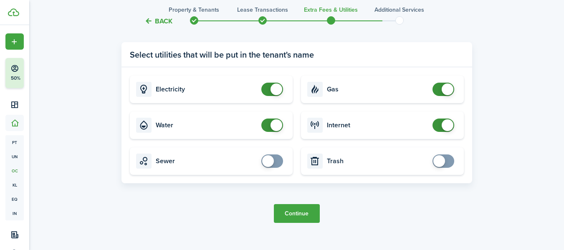
scroll to position [826, 0]
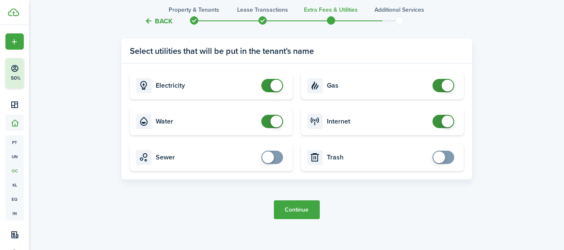
checkbox input "false"
click at [268, 119] on span at bounding box center [272, 121] width 8 height 13
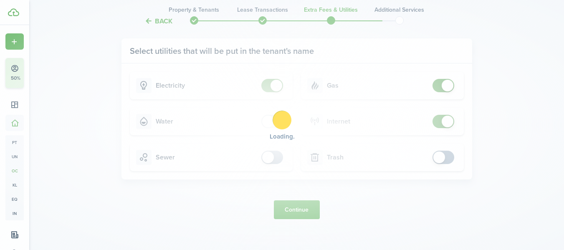
click at [437, 85] on div "Loading" at bounding box center [282, 125] width 564 height 250
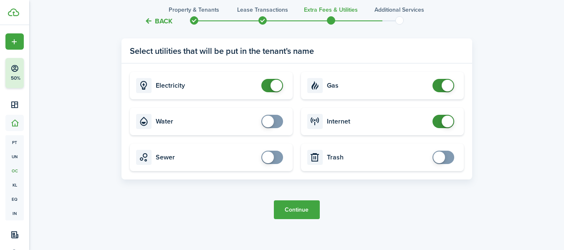
click at [294, 209] on button "Continue" at bounding box center [297, 209] width 46 height 19
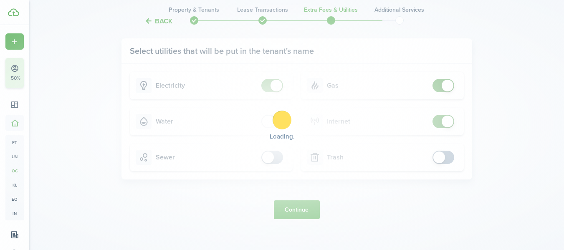
scroll to position [0, 0]
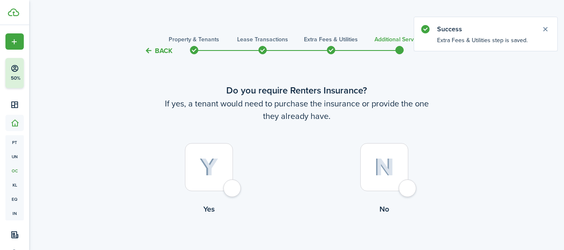
click at [406, 186] on div at bounding box center [384, 167] width 48 height 48
radio input "true"
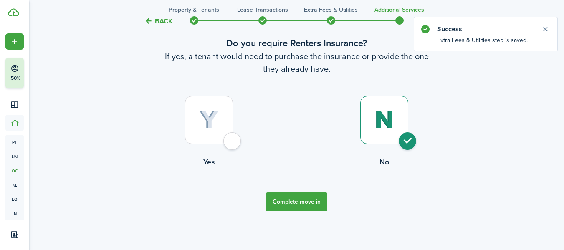
scroll to position [48, 0]
click at [299, 201] on button "Complete move in" at bounding box center [296, 201] width 61 height 19
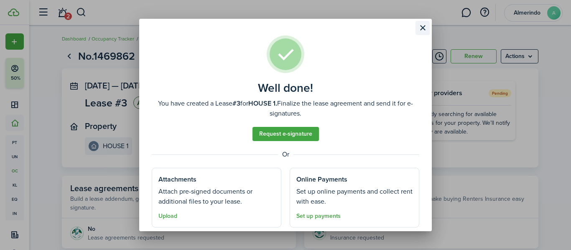
click at [421, 27] on button "Close modal" at bounding box center [422, 28] width 14 height 14
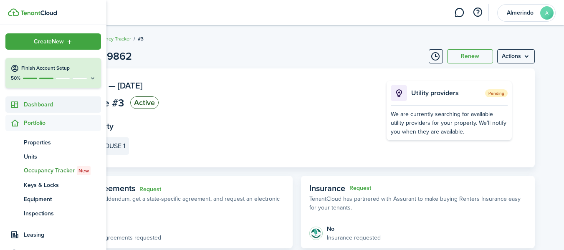
click at [38, 104] on span "Dashboard" at bounding box center [62, 104] width 77 height 9
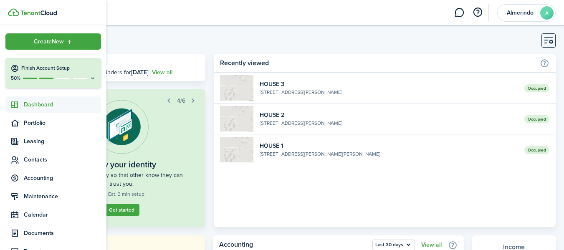
click at [89, 79] on icon at bounding box center [92, 78] width 7 height 6
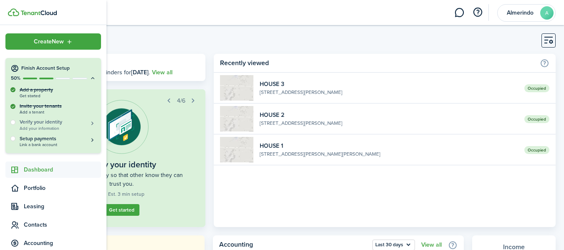
click at [45, 124] on h5 "Verify your identity" at bounding box center [58, 122] width 76 height 7
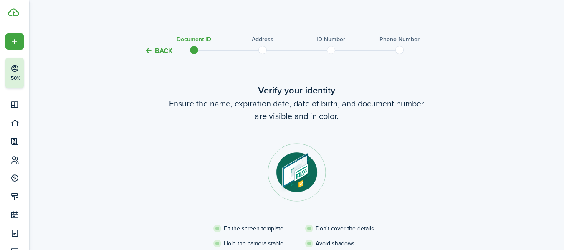
click at [161, 50] on button "Back" at bounding box center [159, 50] width 28 height 9
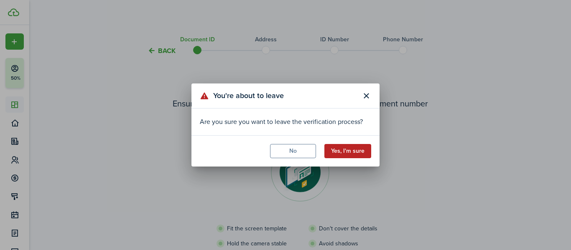
click at [347, 152] on button "Yes, I'm sure" at bounding box center [347, 151] width 47 height 14
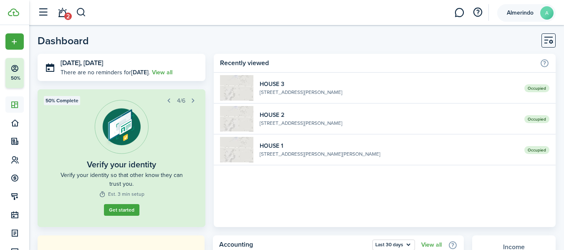
click at [518, 14] on span "Almerindo" at bounding box center [520, 13] width 33 height 6
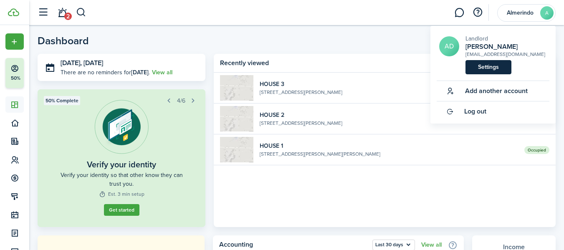
click at [490, 64] on link "Settings" at bounding box center [489, 67] width 46 height 14
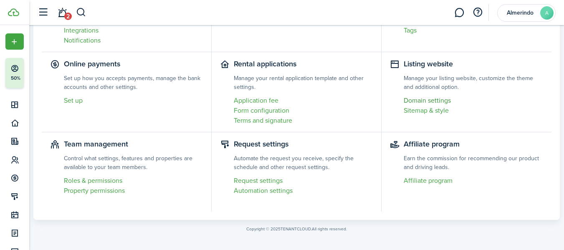
scroll to position [122, 0]
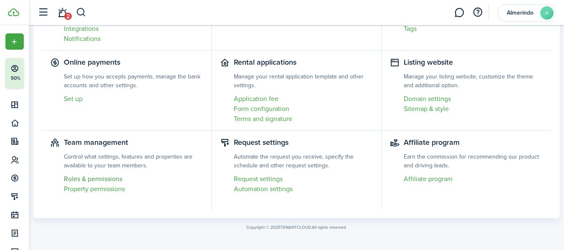
click at [95, 181] on link "Roles & permissions" at bounding box center [133, 179] width 139 height 10
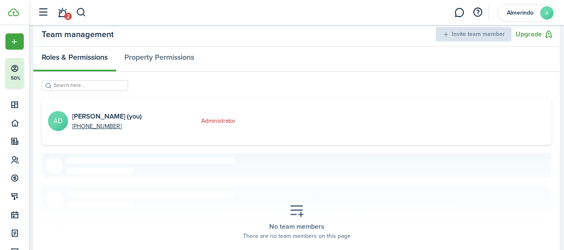
scroll to position [42, 0]
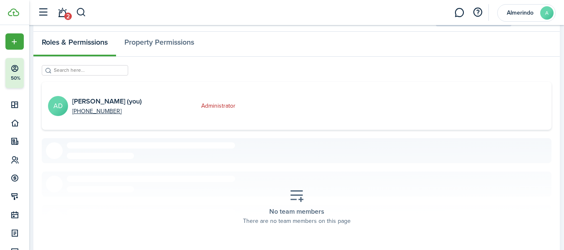
click at [221, 106] on p "Administrator" at bounding box center [244, 105] width 86 height 9
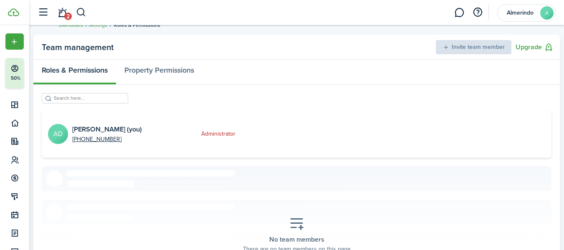
scroll to position [0, 0]
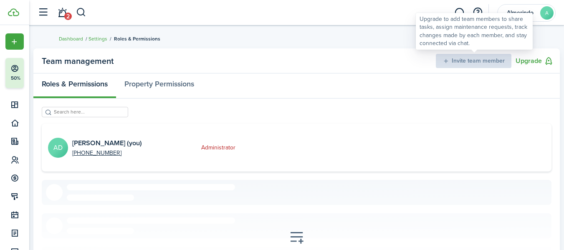
click at [450, 61] on div "Invite team member" at bounding box center [474, 61] width 76 height 14
click at [487, 58] on div "Invite team member" at bounding box center [474, 61] width 76 height 14
click at [448, 59] on div "Invite team member" at bounding box center [474, 61] width 76 height 14
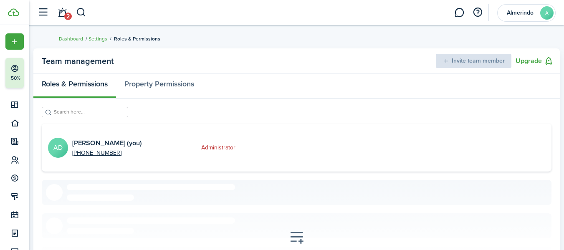
click at [381, 36] on breadcrumb "Dashboard Settings Roles & Permissions" at bounding box center [297, 34] width 476 height 19
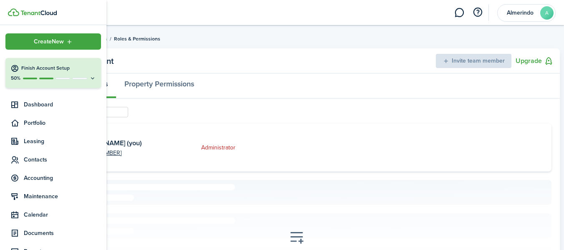
click at [89, 78] on icon at bounding box center [92, 78] width 7 height 6
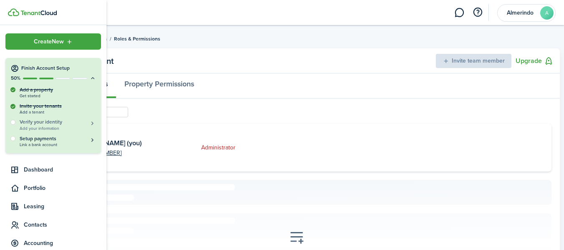
click at [46, 126] on span "Add your information" at bounding box center [58, 128] width 76 height 5
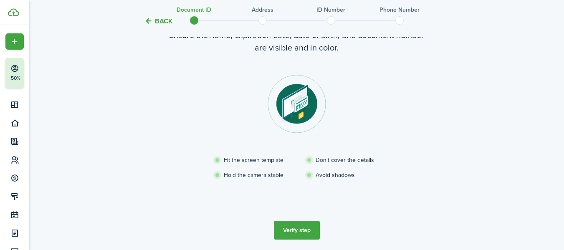
scroll to position [84, 0]
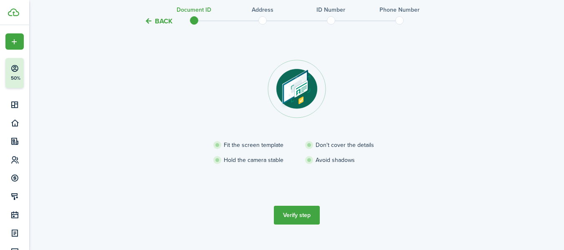
click at [300, 219] on button "Verify step" at bounding box center [297, 215] width 46 height 19
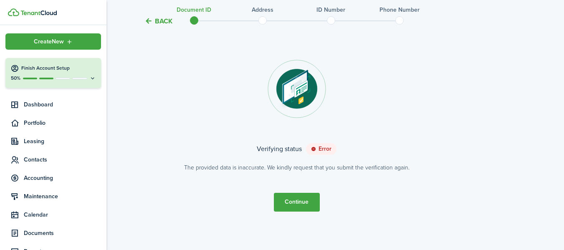
click at [91, 79] on icon at bounding box center [92, 78] width 7 height 6
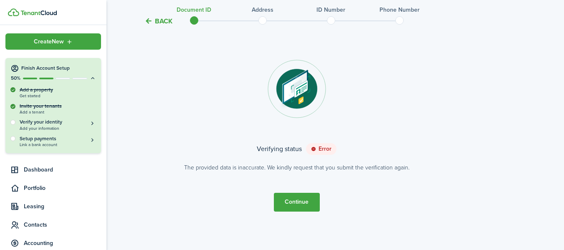
click at [91, 78] on icon at bounding box center [92, 78] width 7 height 6
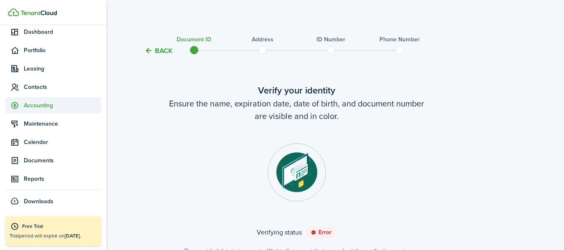
scroll to position [0, 0]
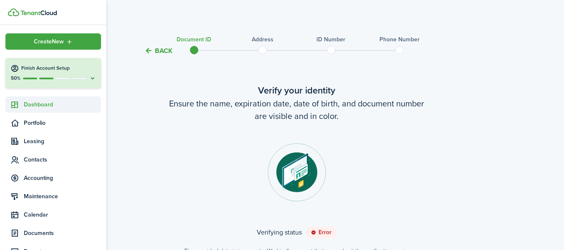
click at [37, 104] on span "Dashboard" at bounding box center [62, 104] width 77 height 9
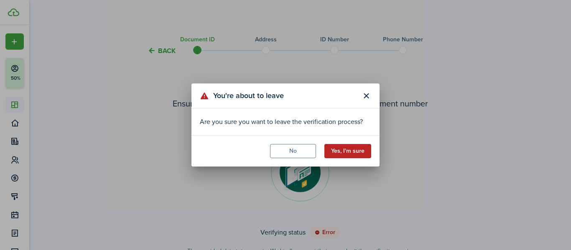
click at [359, 154] on button "Yes, I'm sure" at bounding box center [347, 151] width 47 height 14
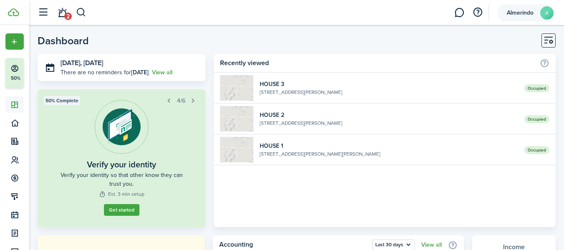
click at [529, 14] on span "Almerindo" at bounding box center [520, 13] width 33 height 6
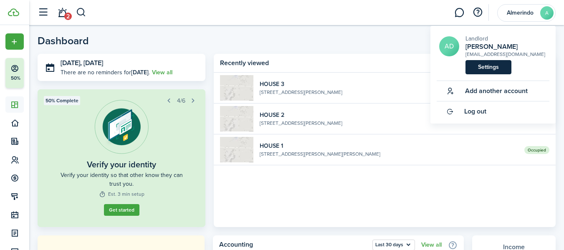
click at [482, 68] on link "Settings" at bounding box center [489, 67] width 46 height 14
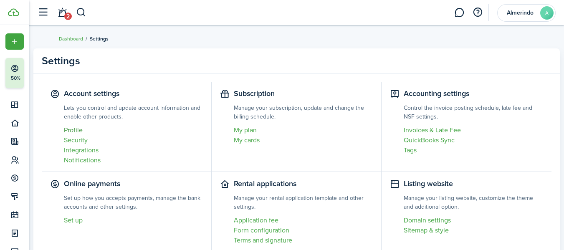
click at [77, 129] on link "Profile" at bounding box center [133, 130] width 139 height 10
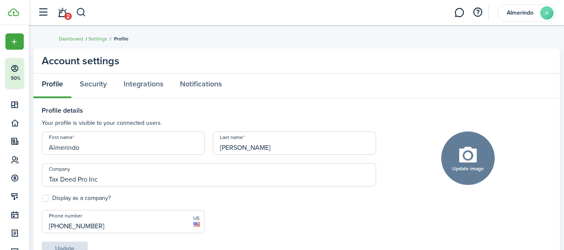
scroll to position [42, 0]
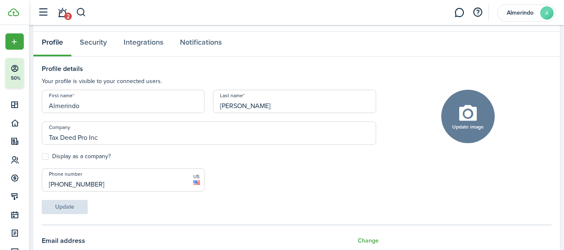
drag, startPoint x: 109, startPoint y: 108, endPoint x: 37, endPoint y: 105, distance: 72.3
type input "[PERSON_NAME]"
drag, startPoint x: 257, startPoint y: 106, endPoint x: 208, endPoint y: 104, distance: 49.3
click at [208, 104] on div "First name [PERSON_NAME] Last name [PERSON_NAME] Company Tax Deed Pro Inc Displ…" at bounding box center [209, 152] width 343 height 124
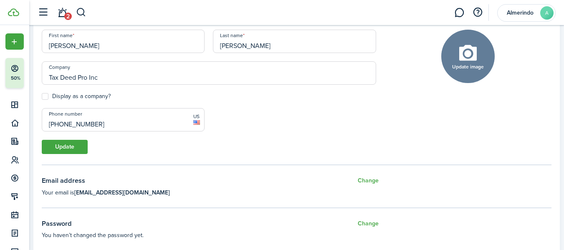
scroll to position [84, 0]
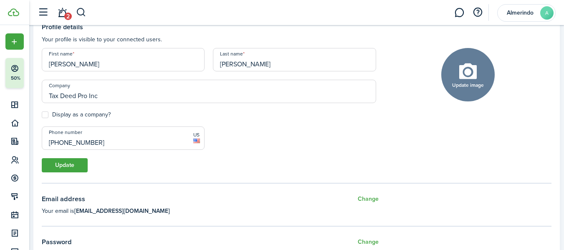
type input "[PERSON_NAME]"
click at [108, 141] on input "[PHONE_NUMBER]" at bounding box center [123, 138] width 163 height 23
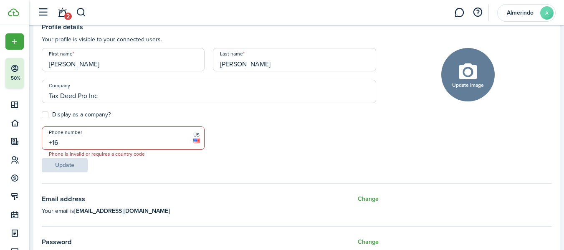
type input "+1"
click at [68, 166] on div "Update" at bounding box center [209, 165] width 343 height 14
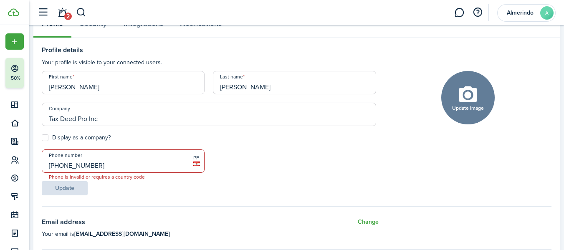
scroll to position [42, 0]
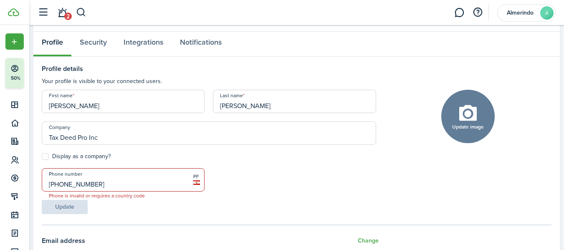
click at [196, 180] on icon at bounding box center [196, 182] width 7 height 5
click at [108, 181] on input "[PHONE_NUMBER]" at bounding box center [123, 179] width 163 height 23
type input "+6"
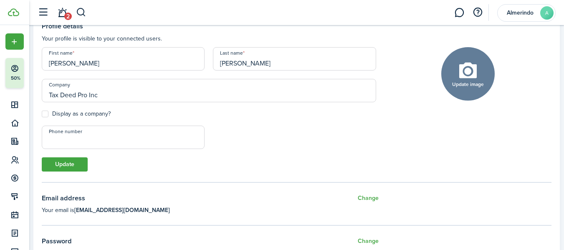
scroll to position [84, 0]
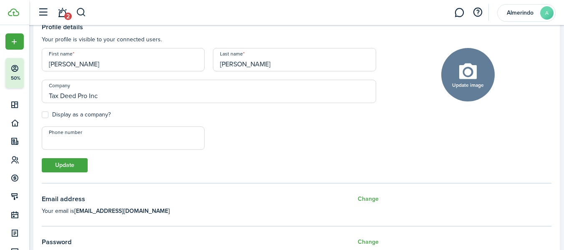
click at [66, 141] on input "Phone number" at bounding box center [123, 138] width 163 height 23
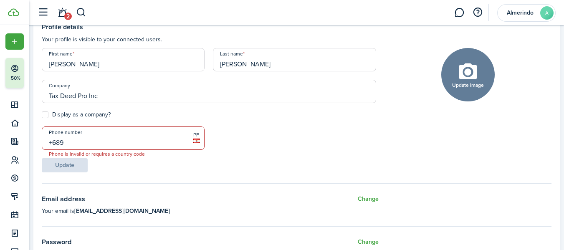
click at [197, 137] on span "PF" at bounding box center [196, 135] width 7 height 8
click at [197, 140] on icon at bounding box center [196, 141] width 7 height 5
click at [195, 134] on span "PF" at bounding box center [196, 135] width 7 height 8
click at [74, 143] on input "+689" at bounding box center [123, 138] width 163 height 23
click at [51, 140] on input "[PHONE_NUMBER]" at bounding box center [123, 138] width 163 height 23
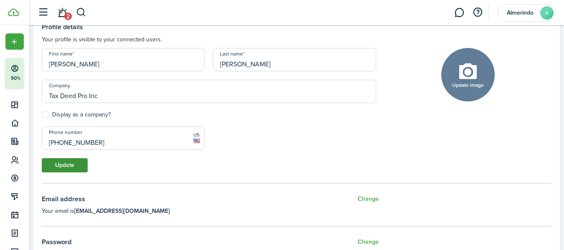
type input "[PHONE_NUMBER]"
click at [71, 165] on button "Update" at bounding box center [65, 165] width 46 height 14
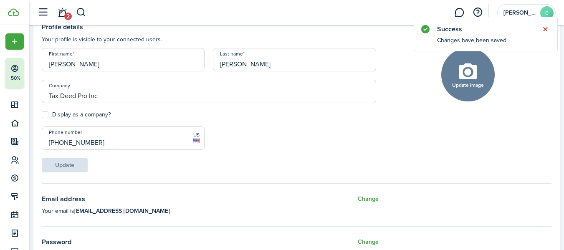
click at [545, 27] on button "Close notify" at bounding box center [546, 29] width 12 height 12
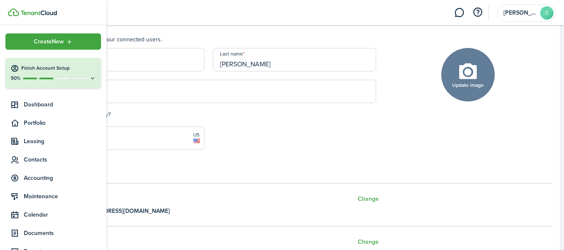
click at [50, 76] on div "50%" at bounding box center [53, 78] width 86 height 7
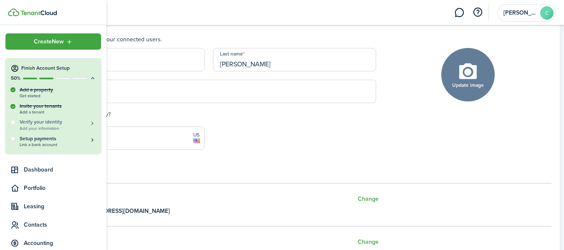
click at [48, 123] on h5 "Verify your identity" at bounding box center [58, 122] width 76 height 7
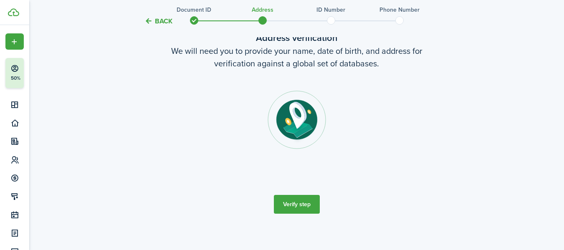
scroll to position [56, 0]
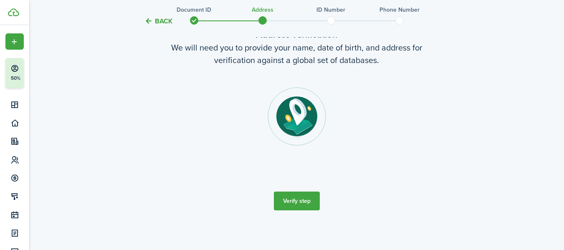
click at [301, 203] on button "Verify step" at bounding box center [297, 201] width 46 height 19
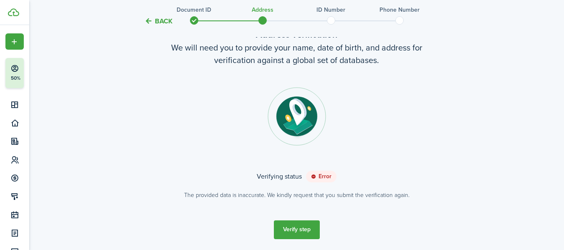
click at [301, 222] on button "Verify step" at bounding box center [297, 230] width 46 height 19
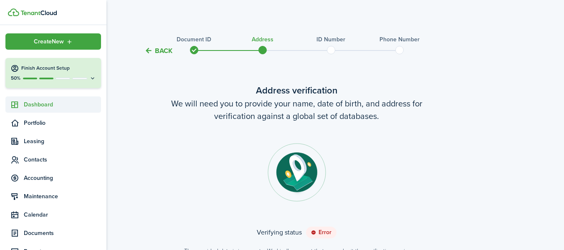
click at [30, 104] on span "Dashboard" at bounding box center [62, 104] width 77 height 9
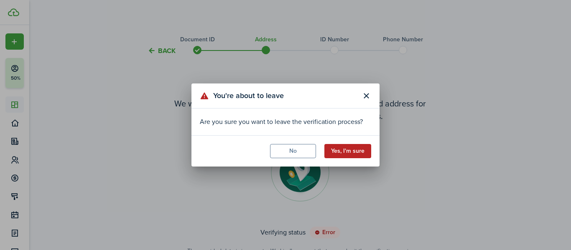
click at [349, 152] on button "Yes, I'm sure" at bounding box center [347, 151] width 47 height 14
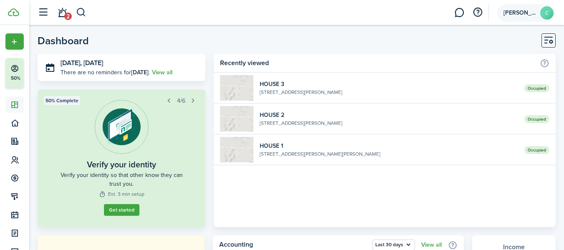
click at [530, 10] on account-user-avatar "[PERSON_NAME]" at bounding box center [526, 13] width 58 height 18
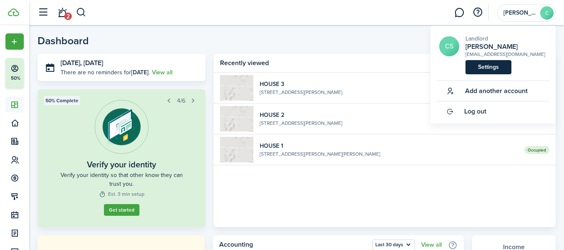
click at [491, 66] on link "Settings" at bounding box center [489, 67] width 46 height 14
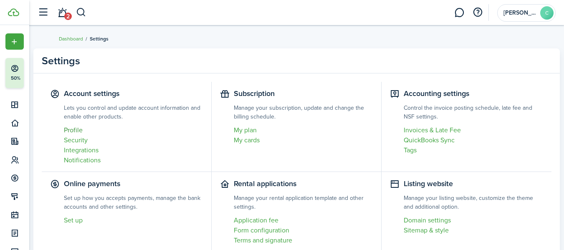
click at [74, 129] on link "Profile" at bounding box center [133, 130] width 139 height 10
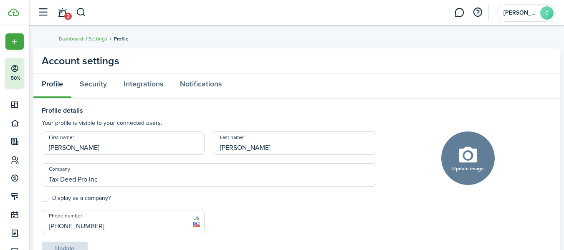
click at [88, 151] on input "[PERSON_NAME]" at bounding box center [123, 143] width 163 height 23
type input "C"
type input "[PERSON_NAME]"
drag, startPoint x: 262, startPoint y: 149, endPoint x: 178, endPoint y: 149, distance: 84.8
click at [178, 149] on div "First name [PERSON_NAME] Last name [PERSON_NAME] Company Tax Deed Pro Inc Displ…" at bounding box center [209, 194] width 343 height 124
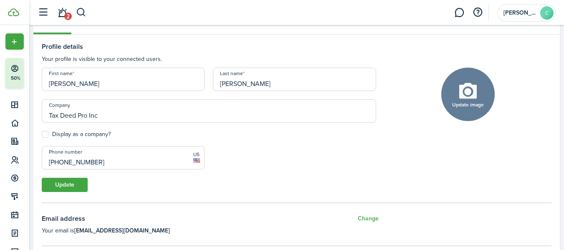
scroll to position [84, 0]
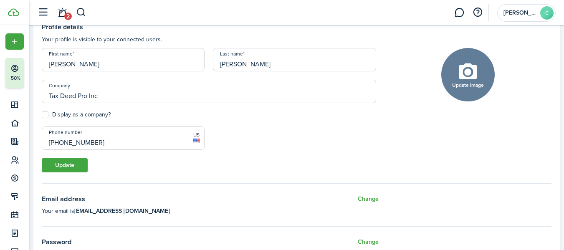
type input "[PERSON_NAME]"
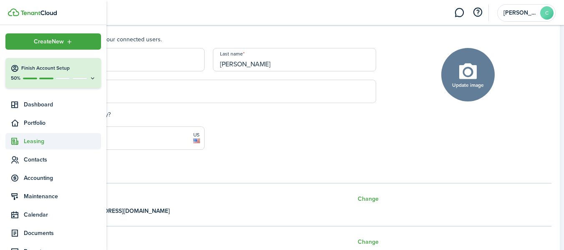
drag, startPoint x: 112, startPoint y: 146, endPoint x: 22, endPoint y: 140, distance: 90.5
click at [22, 140] on landlord-dashboard "Create New Finish Account Setup 50% Dashboard Portfolio Leasing Contacts Accoun…" at bounding box center [282, 41] width 564 height 250
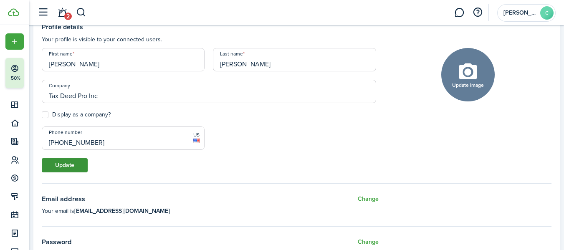
type input "[PHONE_NUMBER]"
click at [76, 165] on button "Update" at bounding box center [65, 165] width 46 height 14
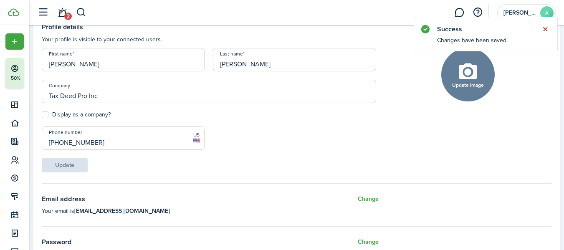
click at [545, 30] on button "Close notify" at bounding box center [546, 29] width 12 height 12
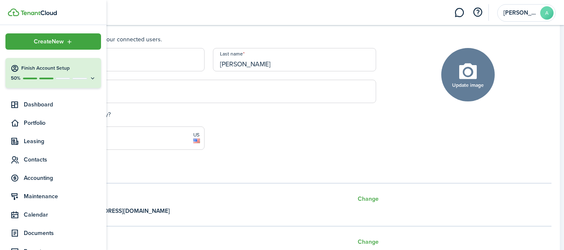
click at [68, 72] on div "Finish Account Setup" at bounding box center [53, 68] width 86 height 8
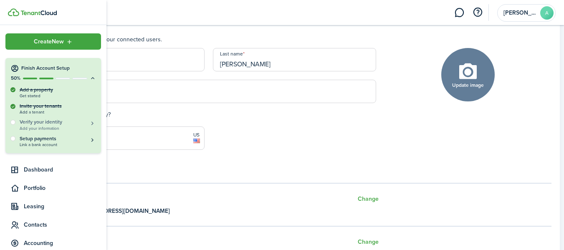
click at [47, 129] on span "Add your information" at bounding box center [58, 128] width 76 height 5
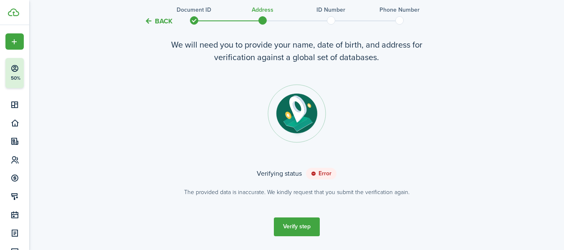
scroll to position [85, 0]
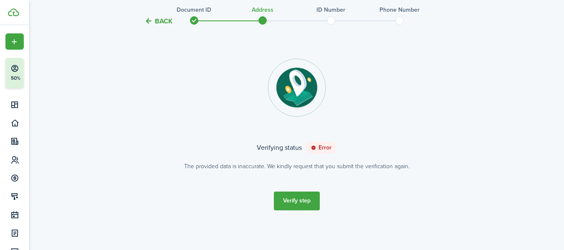
click at [165, 23] on button "Back" at bounding box center [159, 21] width 28 height 9
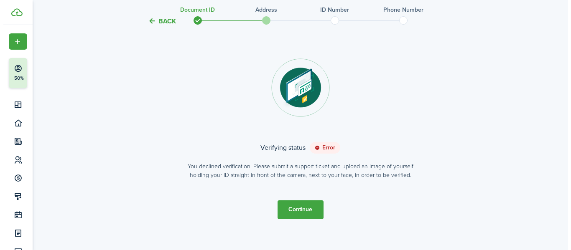
scroll to position [0, 0]
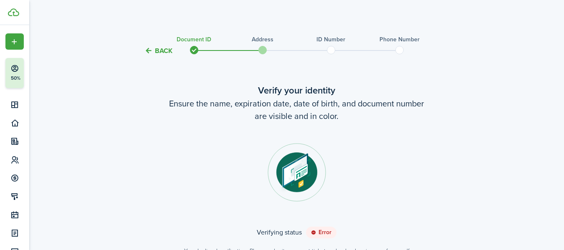
click at [160, 49] on button "Back" at bounding box center [159, 50] width 28 height 9
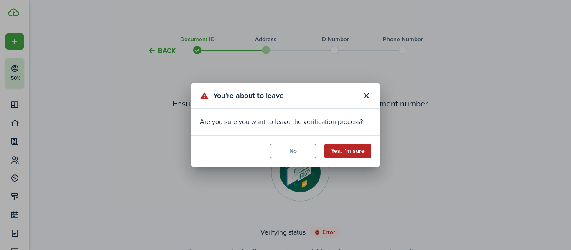
click at [360, 149] on button "Yes, I'm sure" at bounding box center [347, 151] width 47 height 14
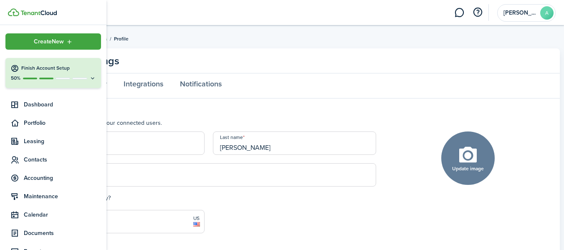
click at [51, 82] on div "50%" at bounding box center [53, 78] width 86 height 7
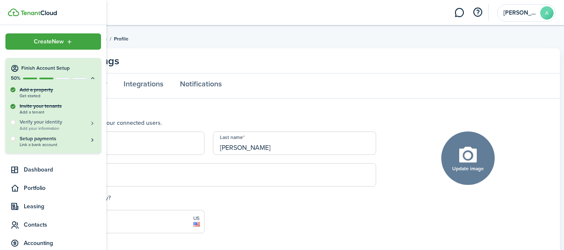
click at [51, 127] on span "Add your information" at bounding box center [58, 128] width 76 height 5
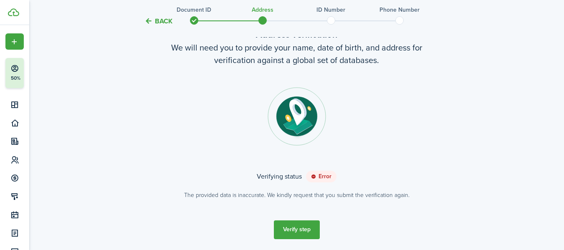
scroll to position [76, 0]
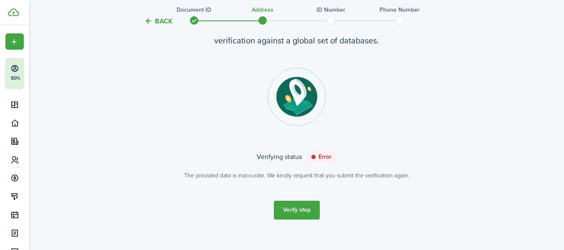
click at [293, 209] on button "Verify step" at bounding box center [297, 210] width 46 height 19
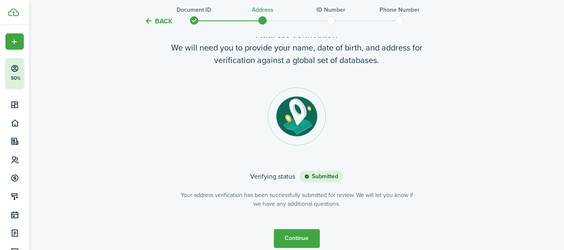
click at [302, 241] on button "Continue" at bounding box center [297, 238] width 46 height 19
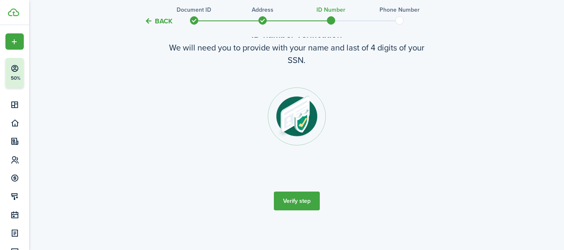
click at [300, 199] on button "Verify step" at bounding box center [297, 201] width 46 height 19
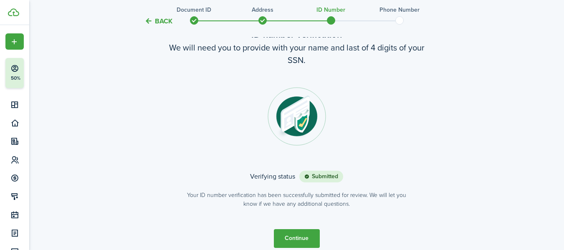
click at [300, 235] on button "Continue" at bounding box center [297, 238] width 46 height 19
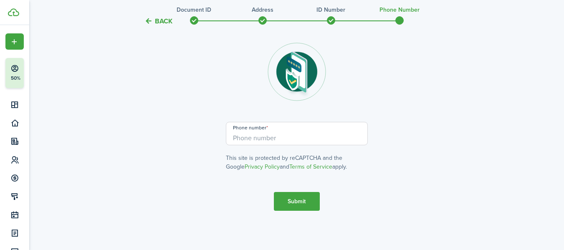
scroll to position [101, 0]
click at [278, 142] on input "+1" at bounding box center [297, 133] width 142 height 23
type input "[PHONE_NUMBER]"
click at [292, 196] on button "Submit" at bounding box center [297, 201] width 46 height 19
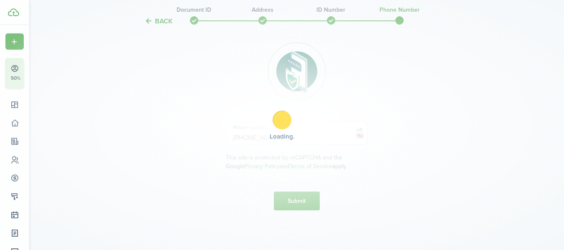
scroll to position [171, 0]
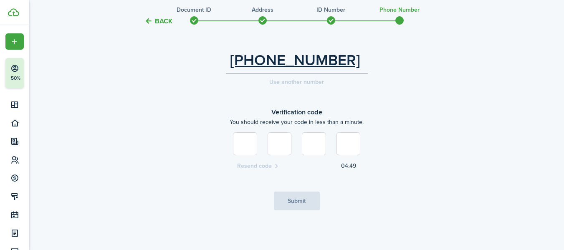
type input "7"
type input "4"
type input "2"
type input "7"
click at [293, 198] on button "Submit" at bounding box center [297, 201] width 46 height 19
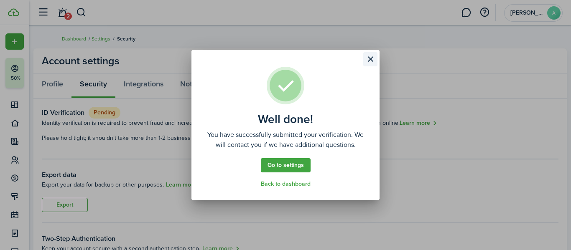
click at [369, 63] on button "Close modal" at bounding box center [370, 59] width 14 height 14
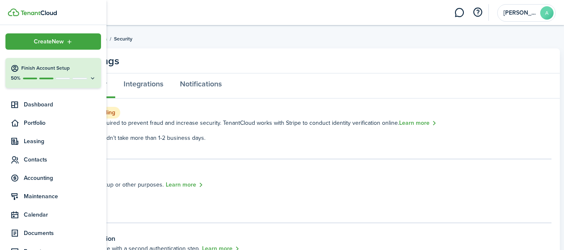
click at [89, 79] on icon at bounding box center [92, 78] width 7 height 6
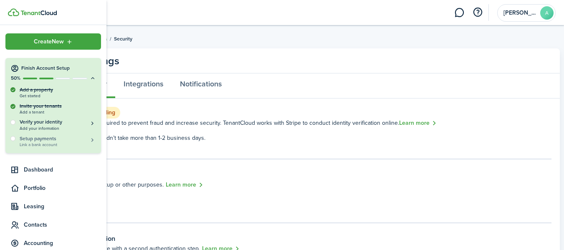
click at [41, 139] on h5 "Setup payments" at bounding box center [58, 139] width 76 height 8
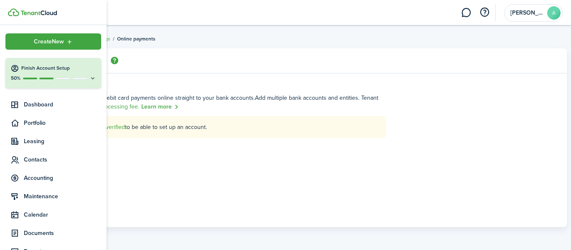
click at [21, 74] on button "Finish Account Setup 50%" at bounding box center [53, 73] width 96 height 30
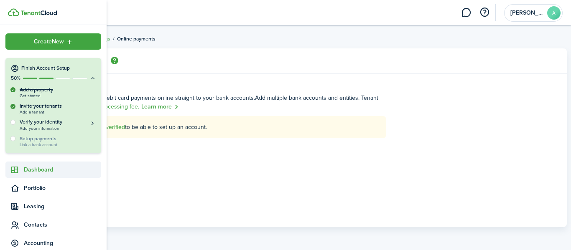
click at [45, 171] on span "Dashboard" at bounding box center [62, 169] width 77 height 9
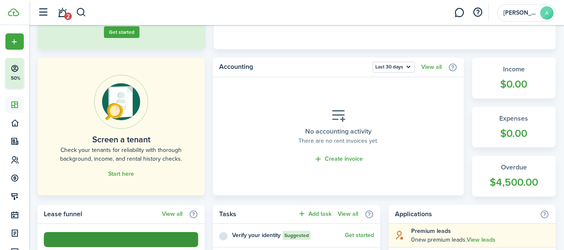
scroll to position [167, 0]
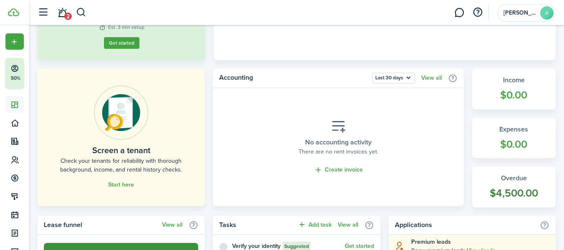
click at [516, 192] on widget-stats-count "$4,500.00" at bounding box center [514, 193] width 67 height 16
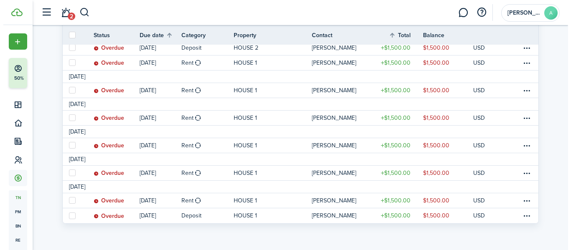
scroll to position [463, 0]
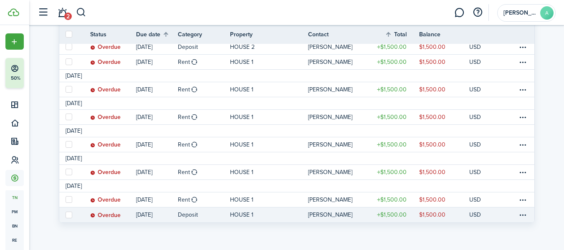
click at [68, 212] on label at bounding box center [69, 215] width 7 height 7
click at [66, 215] on input "checkbox" at bounding box center [65, 215] width 0 height 0
checkbox input "true"
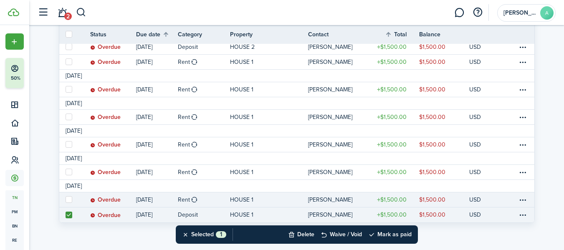
click at [67, 200] on label at bounding box center [69, 199] width 7 height 7
click at [66, 200] on input "checkbox" at bounding box center [65, 200] width 0 height 0
checkbox input "true"
click at [399, 237] on button "Mark as paid" at bounding box center [389, 235] width 43 height 18
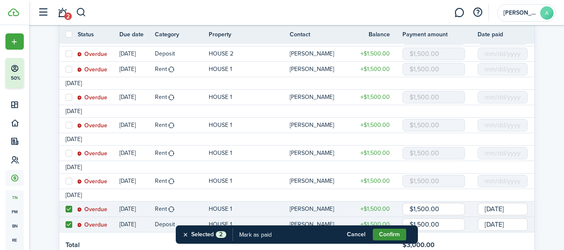
click at [386, 236] on button "Confirm" at bounding box center [389, 235] width 33 height 12
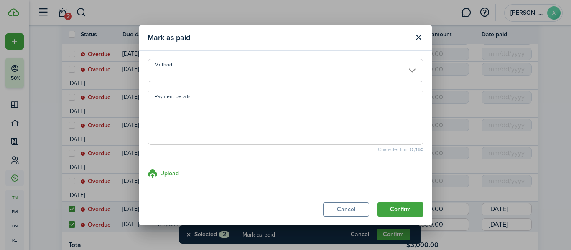
click at [411, 68] on input "Method" at bounding box center [285, 70] width 276 height 23
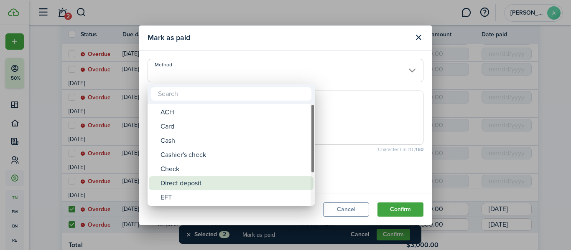
click at [191, 183] on div "Direct deposit" at bounding box center [234, 183] width 148 height 14
type input "Direct deposit"
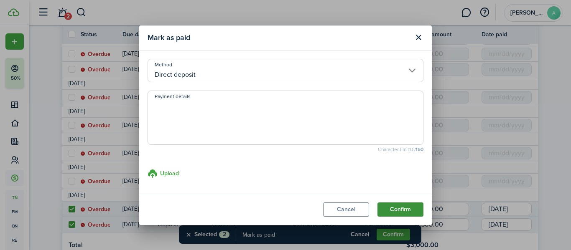
click at [408, 208] on button "Confirm" at bounding box center [400, 210] width 46 height 14
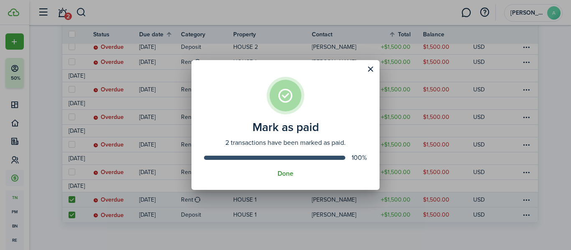
click at [281, 172] on button "Done" at bounding box center [285, 174] width 16 height 8
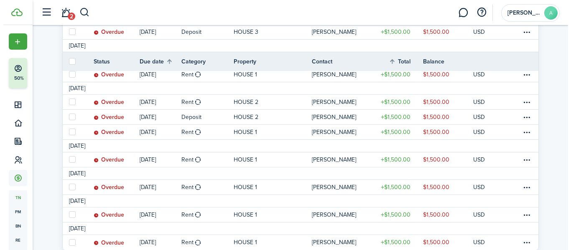
scroll to position [421, 0]
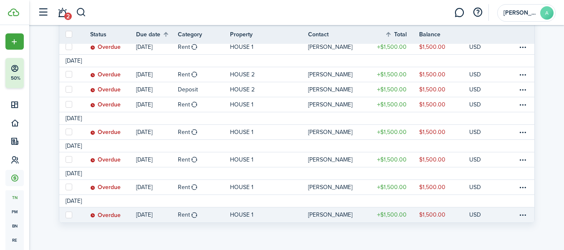
click at [67, 213] on label at bounding box center [69, 215] width 7 height 7
click at [66, 215] on input "checkbox" at bounding box center [65, 215] width 0 height 0
checkbox input "true"
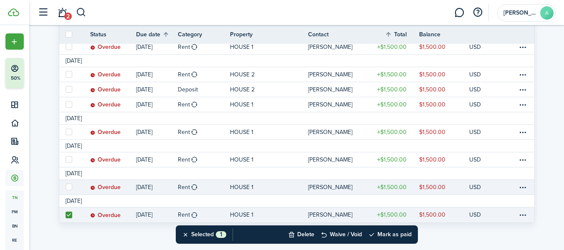
click at [69, 188] on label at bounding box center [69, 187] width 7 height 7
click at [66, 188] on input "checkbox" at bounding box center [65, 187] width 0 height 0
checkbox input "true"
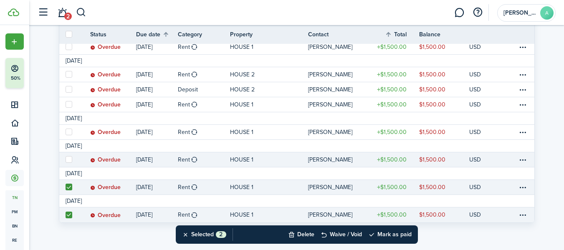
click at [71, 160] on label at bounding box center [69, 159] width 7 height 7
click at [66, 160] on input "checkbox" at bounding box center [65, 160] width 0 height 0
checkbox input "true"
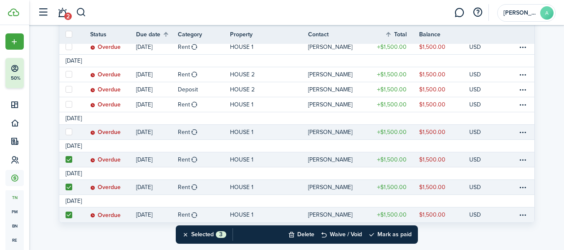
click at [68, 133] on label at bounding box center [69, 132] width 7 height 7
click at [66, 132] on input "checkbox" at bounding box center [65, 132] width 0 height 0
checkbox input "true"
click at [392, 233] on button "Mark as paid" at bounding box center [389, 235] width 43 height 18
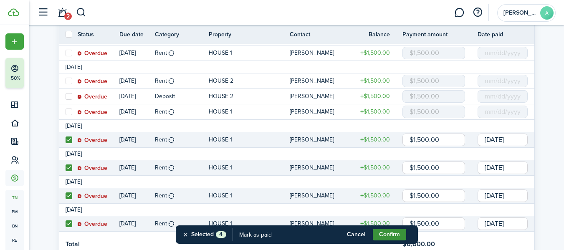
click at [383, 233] on button "Confirm" at bounding box center [389, 235] width 33 height 12
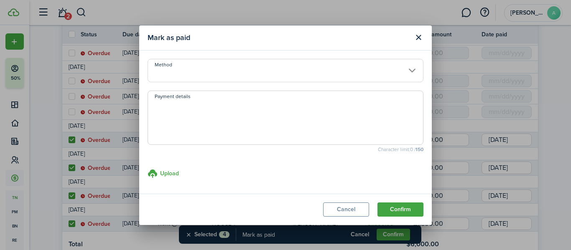
click at [193, 68] on input "Method" at bounding box center [285, 70] width 276 height 23
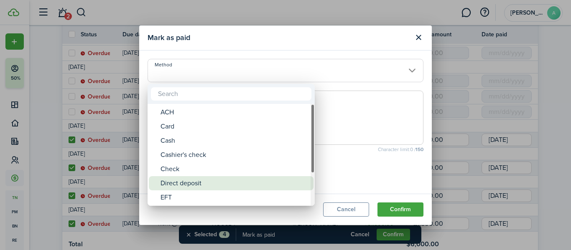
click at [192, 180] on div "Direct deposit" at bounding box center [234, 183] width 148 height 14
type input "Direct deposit"
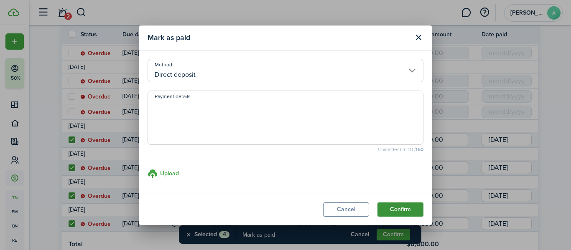
click at [390, 209] on button "Confirm" at bounding box center [400, 210] width 46 height 14
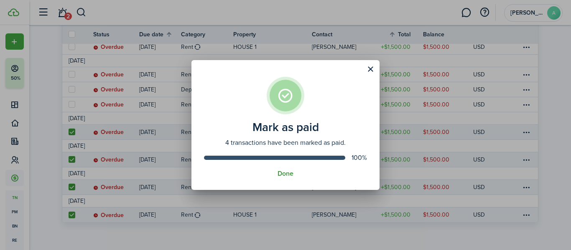
click at [287, 173] on button "Done" at bounding box center [285, 174] width 16 height 8
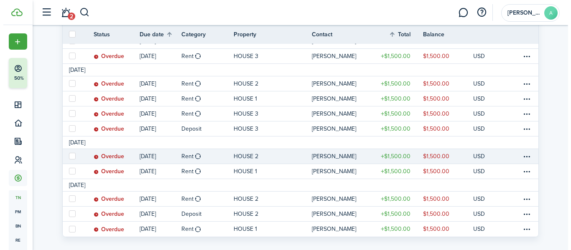
scroll to position [310, 0]
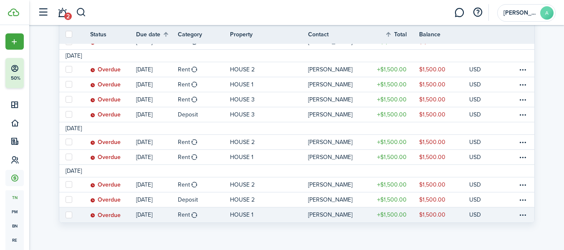
click at [71, 216] on label at bounding box center [69, 215] width 7 height 7
click at [66, 215] on input "checkbox" at bounding box center [65, 215] width 0 height 0
checkbox input "true"
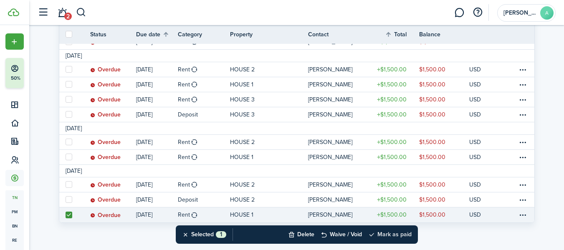
click at [403, 235] on button "Mark as paid" at bounding box center [389, 235] width 43 height 18
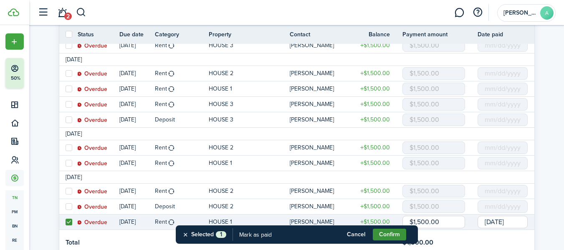
click at [380, 235] on button "Confirm" at bounding box center [389, 235] width 33 height 12
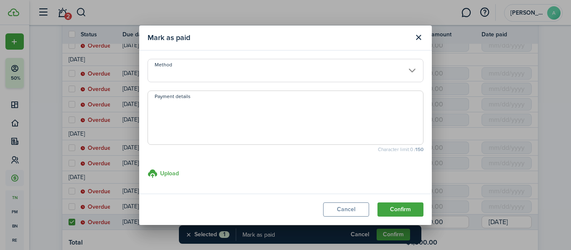
click at [165, 64] on input "Method" at bounding box center [285, 70] width 276 height 23
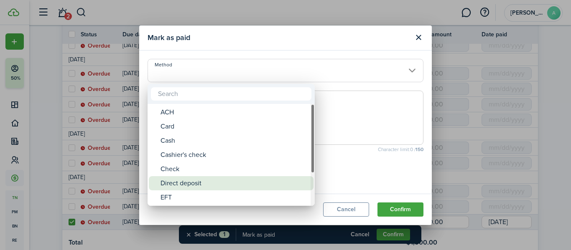
click at [191, 180] on div "Direct deposit" at bounding box center [234, 183] width 148 height 14
type input "Direct deposit"
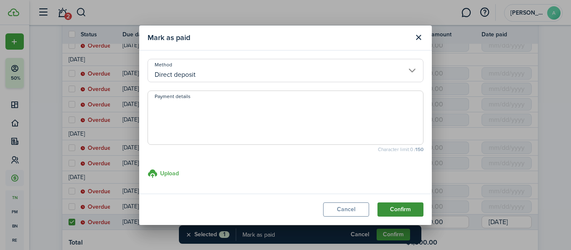
click at [406, 209] on button "Confirm" at bounding box center [400, 210] width 46 height 14
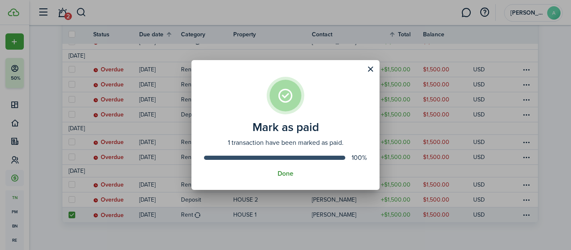
click at [280, 174] on button "Done" at bounding box center [285, 174] width 16 height 8
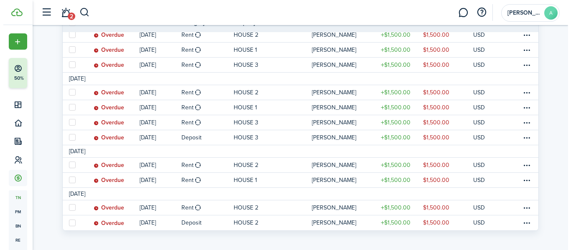
scroll to position [295, 0]
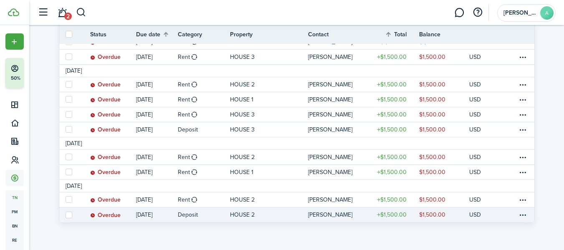
click at [70, 212] on label at bounding box center [69, 215] width 7 height 7
click at [66, 215] on input "checkbox" at bounding box center [65, 215] width 0 height 0
checkbox input "true"
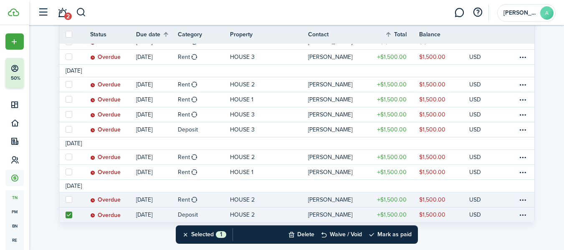
click at [68, 198] on label at bounding box center [69, 199] width 7 height 7
click at [66, 200] on input "checkbox" at bounding box center [65, 200] width 0 height 0
checkbox input "true"
click at [387, 237] on button "Mark as paid" at bounding box center [389, 235] width 43 height 18
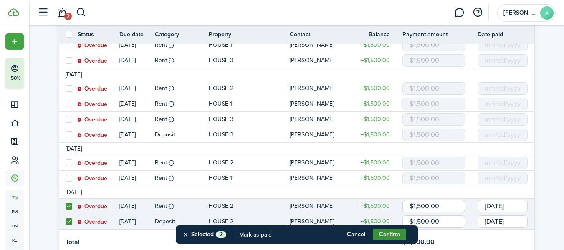
click at [398, 233] on button "Confirm" at bounding box center [389, 235] width 33 height 12
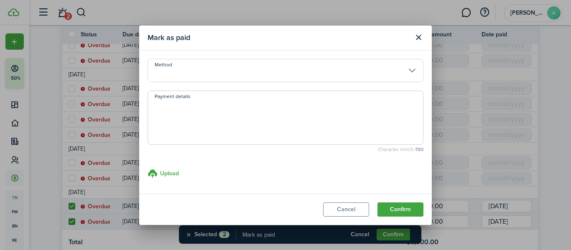
click at [162, 68] on input "Method" at bounding box center [285, 70] width 276 height 23
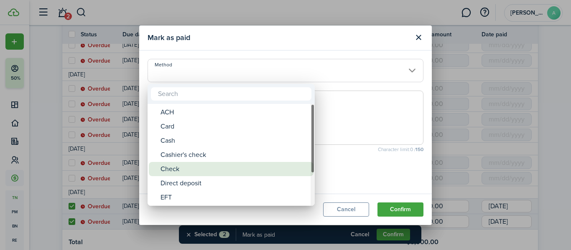
click at [169, 168] on div "Check" at bounding box center [234, 169] width 148 height 14
type input "Check"
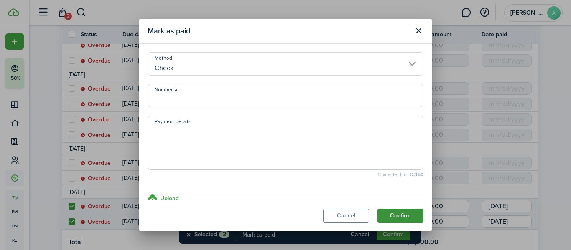
click at [404, 217] on button "Confirm" at bounding box center [400, 216] width 46 height 14
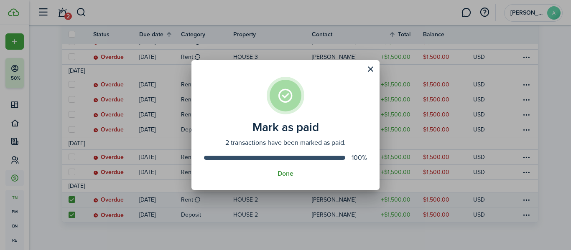
click at [282, 173] on button "Done" at bounding box center [285, 174] width 16 height 8
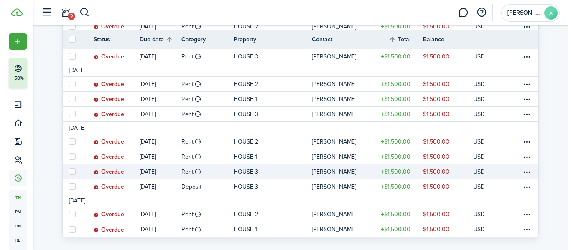
scroll to position [253, 0]
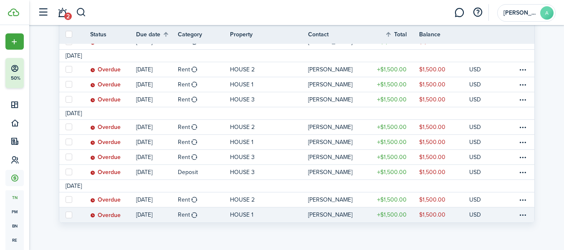
click at [70, 216] on label at bounding box center [69, 215] width 7 height 7
click at [66, 215] on input "checkbox" at bounding box center [65, 215] width 0 height 0
checkbox input "true"
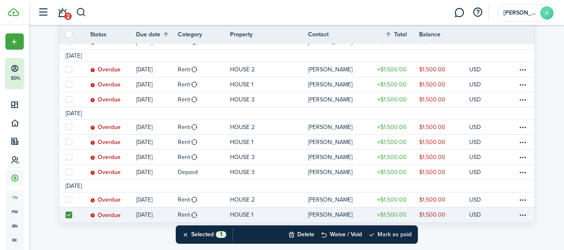
click at [388, 235] on button "Mark as paid" at bounding box center [389, 235] width 43 height 18
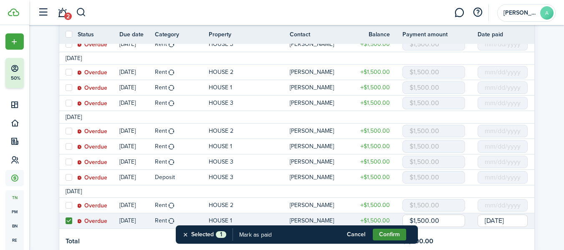
click at [387, 235] on button "Confirm" at bounding box center [389, 235] width 33 height 12
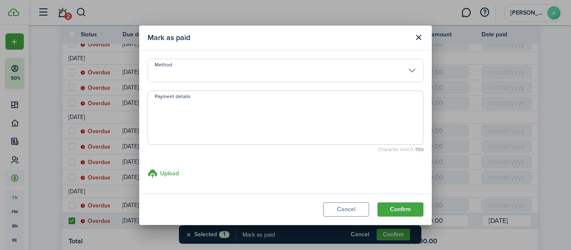
click at [175, 64] on input "Method" at bounding box center [285, 70] width 276 height 23
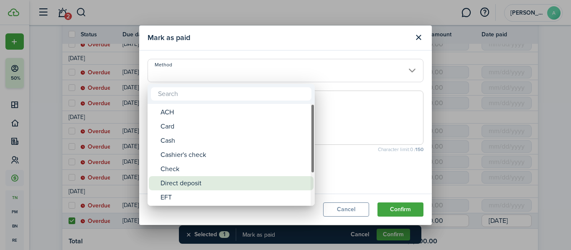
click at [183, 183] on div "Direct deposit" at bounding box center [234, 183] width 148 height 14
type input "Direct deposit"
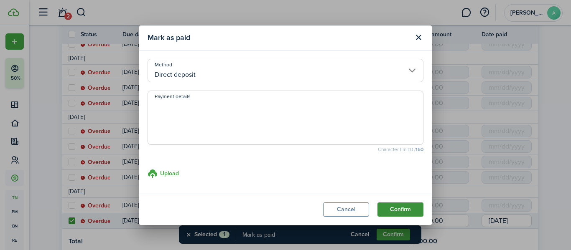
click at [402, 209] on button "Confirm" at bounding box center [400, 210] width 46 height 14
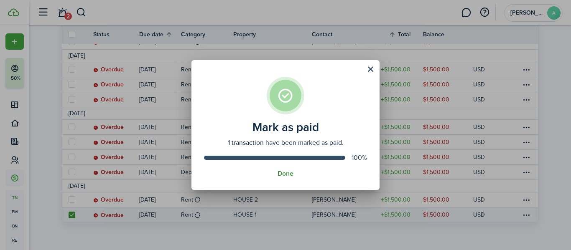
click at [282, 175] on button "Done" at bounding box center [285, 174] width 16 height 8
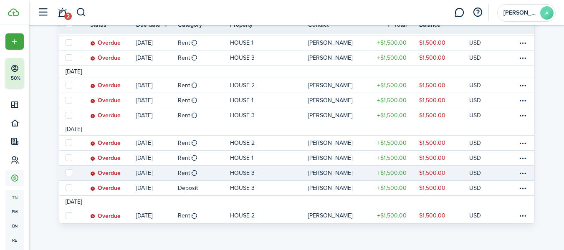
scroll to position [238, 0]
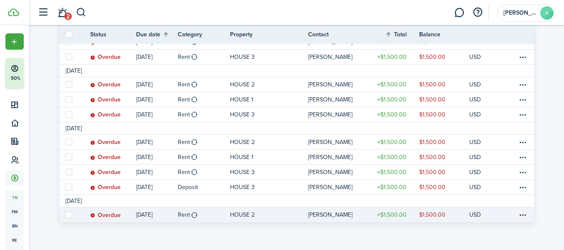
click at [71, 214] on label at bounding box center [69, 215] width 7 height 7
click at [66, 215] on input "checkbox" at bounding box center [65, 215] width 0 height 0
checkbox input "true"
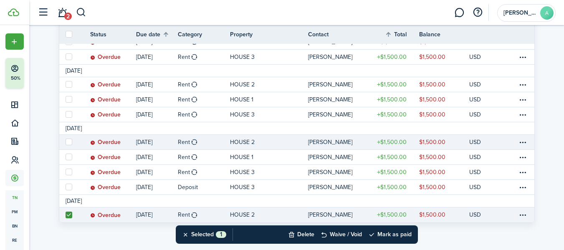
click at [68, 140] on label at bounding box center [69, 142] width 7 height 7
click at [66, 142] on input "checkbox" at bounding box center [65, 142] width 0 height 0
checkbox input "true"
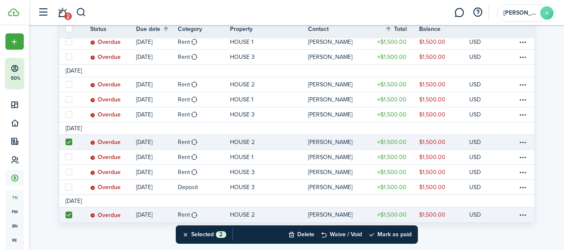
scroll to position [196, 0]
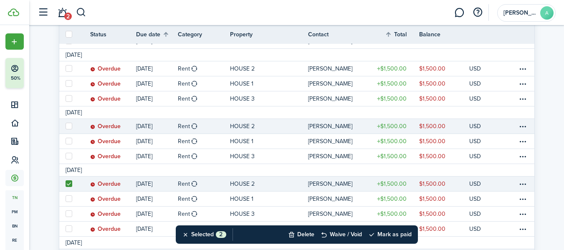
click at [67, 125] on label at bounding box center [69, 126] width 7 height 7
click at [66, 126] on input "checkbox" at bounding box center [65, 126] width 0 height 0
checkbox input "true"
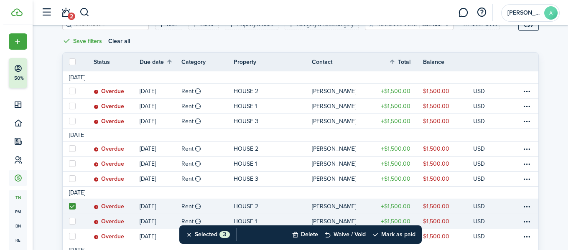
scroll to position [112, 0]
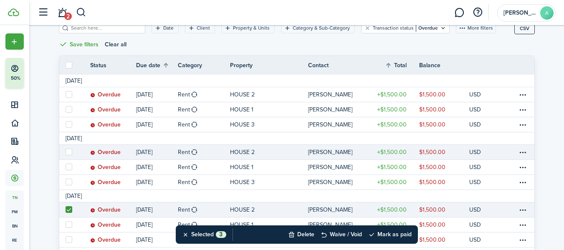
click at [67, 152] on label at bounding box center [69, 152] width 7 height 7
click at [66, 152] on input "checkbox" at bounding box center [65, 152] width 0 height 0
checkbox input "true"
click at [389, 233] on button "Mark as paid" at bounding box center [389, 235] width 43 height 18
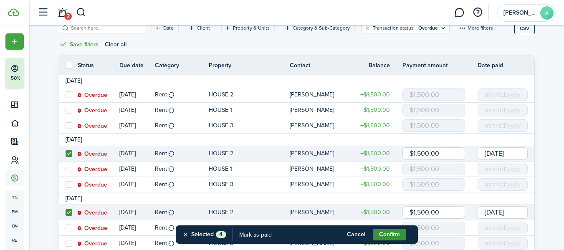
click at [386, 231] on button "Confirm" at bounding box center [389, 235] width 33 height 12
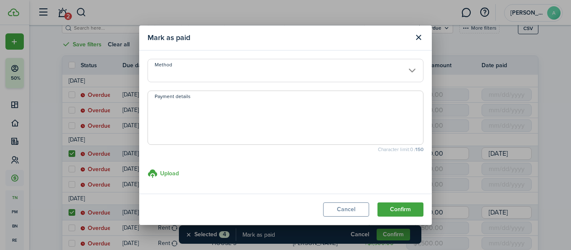
click at [176, 69] on input "Method" at bounding box center [285, 70] width 276 height 23
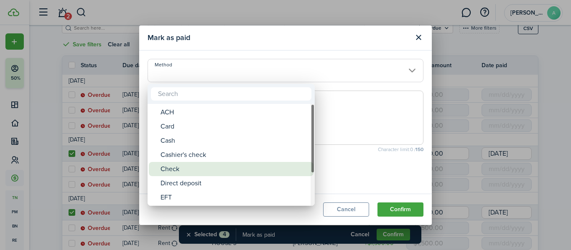
click at [173, 169] on div "Check" at bounding box center [234, 169] width 148 height 14
type input "Check"
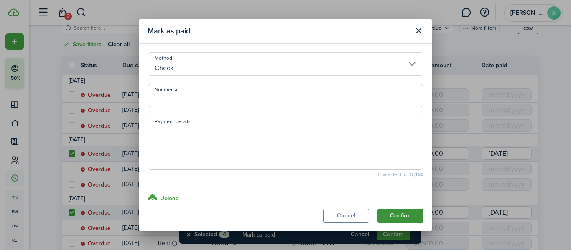
click at [395, 214] on button "Confirm" at bounding box center [400, 216] width 46 height 14
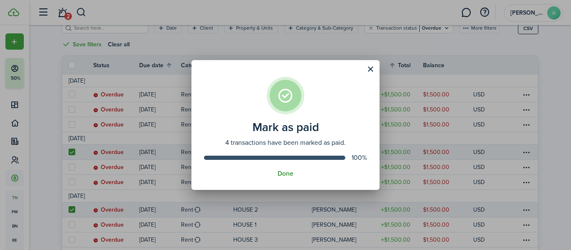
click at [285, 172] on button "Done" at bounding box center [285, 174] width 16 height 8
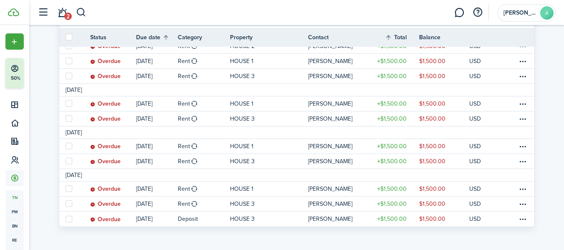
scroll to position [165, 0]
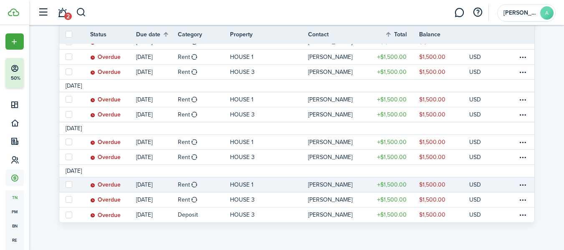
click at [70, 184] on label at bounding box center [69, 184] width 7 height 7
click at [66, 185] on input "checkbox" at bounding box center [65, 185] width 0 height 0
checkbox input "true"
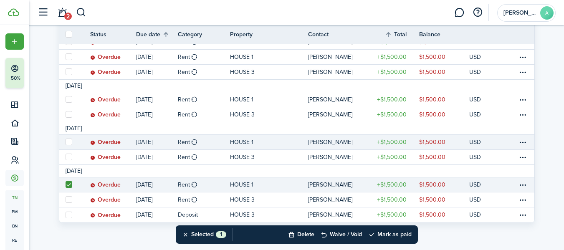
click at [69, 140] on label at bounding box center [69, 142] width 7 height 7
click at [66, 142] on input "checkbox" at bounding box center [65, 142] width 0 height 0
checkbox input "true"
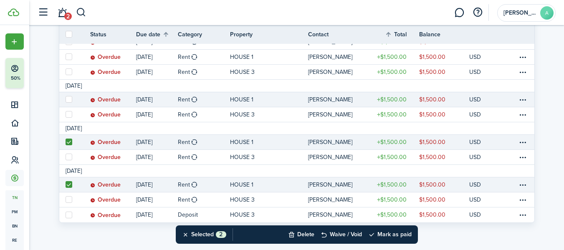
click at [68, 98] on label at bounding box center [69, 99] width 7 height 7
click at [66, 99] on input "checkbox" at bounding box center [65, 99] width 0 height 0
checkbox input "true"
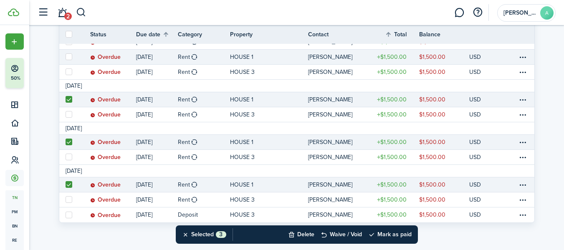
click at [68, 56] on label at bounding box center [69, 56] width 7 height 7
click at [66, 57] on input "checkbox" at bounding box center [65, 57] width 0 height 0
checkbox input "true"
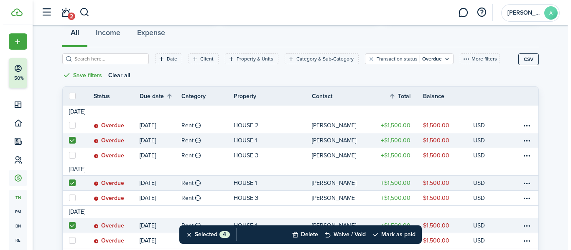
scroll to position [123, 0]
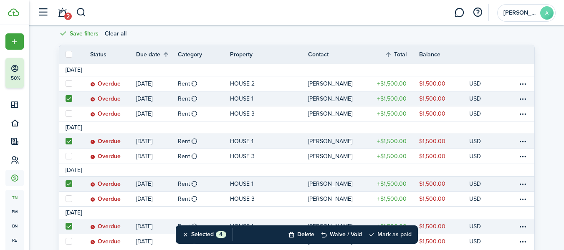
click at [391, 235] on button "Mark as paid" at bounding box center [389, 235] width 43 height 18
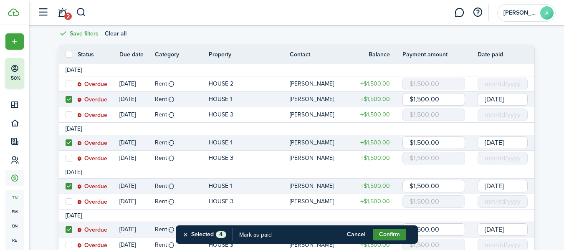
click at [388, 233] on button "Confirm" at bounding box center [389, 235] width 33 height 12
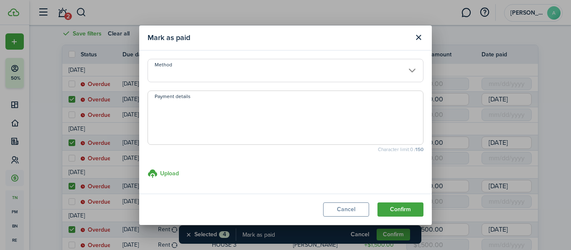
click at [211, 69] on input "Method" at bounding box center [285, 70] width 276 height 23
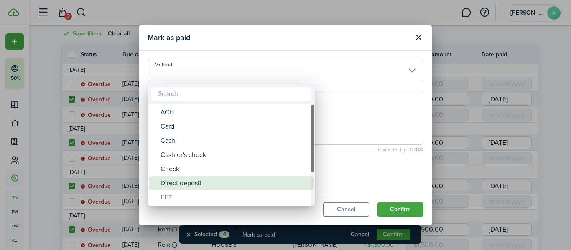
click at [195, 183] on div "Direct deposit" at bounding box center [234, 183] width 148 height 14
type input "Direct deposit"
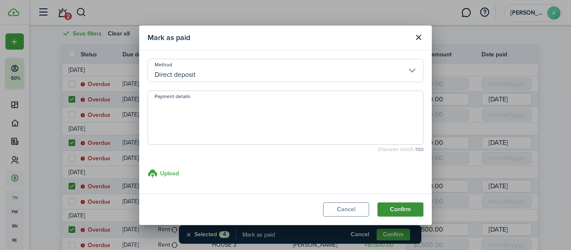
click at [396, 209] on button "Confirm" at bounding box center [400, 210] width 46 height 14
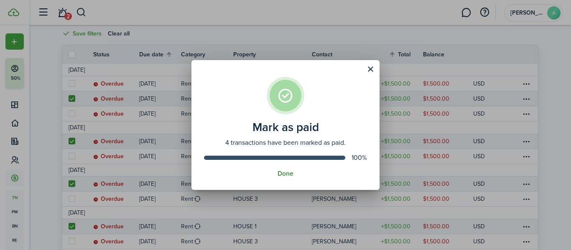
click at [283, 174] on button "Done" at bounding box center [285, 174] width 16 height 8
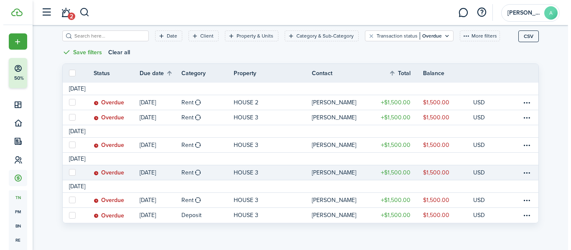
scroll to position [105, 0]
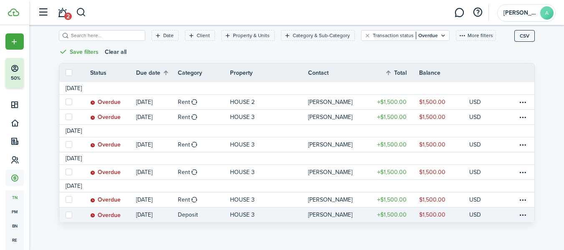
click at [69, 213] on label at bounding box center [69, 215] width 7 height 7
click at [66, 215] on input "checkbox" at bounding box center [65, 215] width 0 height 0
checkbox input "true"
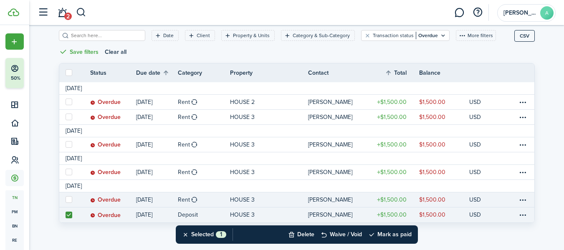
click at [67, 198] on label at bounding box center [69, 199] width 7 height 7
click at [66, 200] on input "checkbox" at bounding box center [65, 200] width 0 height 0
checkbox input "true"
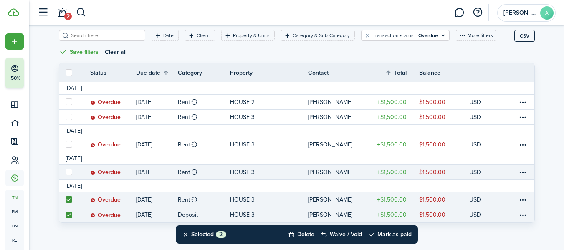
click at [68, 171] on label at bounding box center [69, 172] width 7 height 7
click at [66, 172] on input "checkbox" at bounding box center [65, 172] width 0 height 0
checkbox input "true"
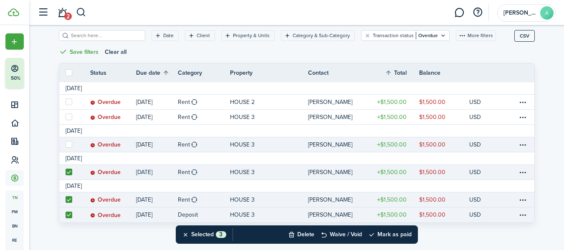
click at [68, 145] on label at bounding box center [69, 144] width 7 height 7
click at [66, 145] on input "checkbox" at bounding box center [65, 145] width 0 height 0
checkbox input "true"
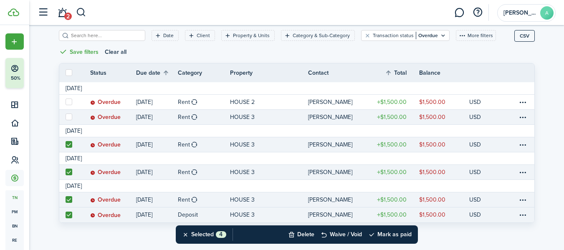
click at [67, 117] on label at bounding box center [69, 117] width 7 height 7
click at [66, 117] on input "checkbox" at bounding box center [65, 117] width 0 height 0
checkbox input "true"
click at [391, 232] on button "Mark as paid" at bounding box center [389, 235] width 43 height 18
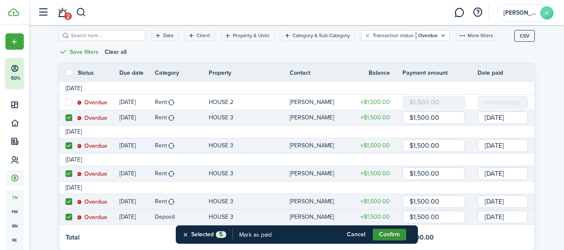
click at [390, 233] on button "Confirm" at bounding box center [389, 235] width 33 height 12
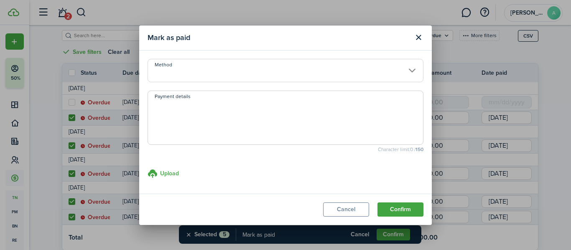
click at [204, 71] on input "Method" at bounding box center [285, 70] width 276 height 23
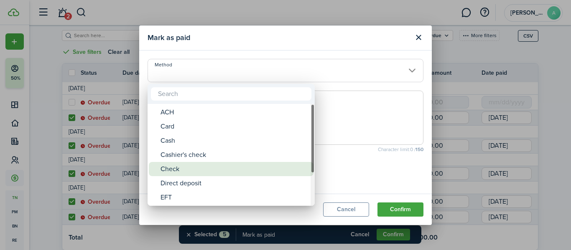
click at [166, 165] on div "Check" at bounding box center [234, 169] width 148 height 14
type input "Check"
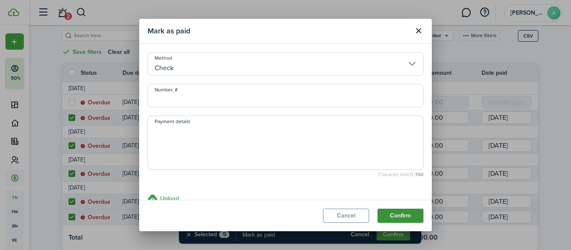
click at [406, 215] on button "Confirm" at bounding box center [400, 216] width 46 height 14
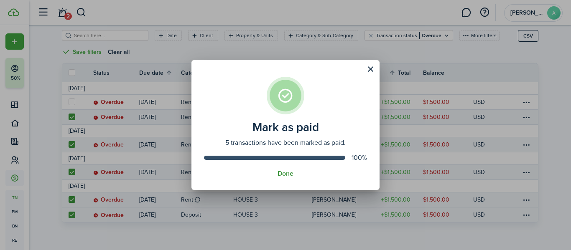
click at [286, 174] on button "Done" at bounding box center [285, 174] width 16 height 8
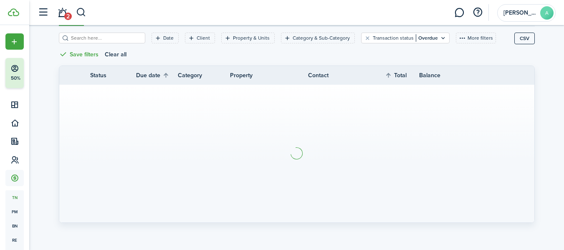
scroll to position [0, 0]
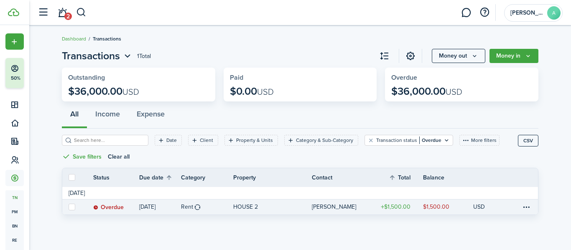
click at [441, 206] on table-amount-description "$1,500.00" at bounding box center [436, 207] width 26 height 9
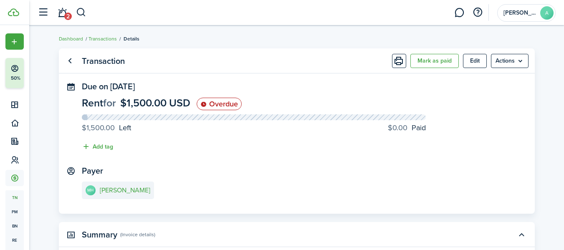
click at [403, 132] on progress-caption-label-value "$0.00" at bounding box center [398, 127] width 20 height 11
click at [407, 127] on progress-caption-label-value "$0.00" at bounding box center [398, 127] width 20 height 11
click at [400, 130] on progress-caption-label-value "$0.00" at bounding box center [398, 127] width 20 height 11
click at [472, 60] on button "Edit" at bounding box center [475, 61] width 24 height 14
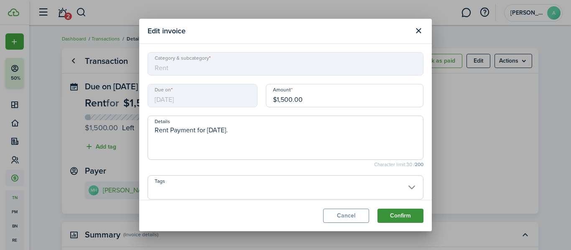
click at [398, 217] on button "Confirm" at bounding box center [400, 216] width 46 height 14
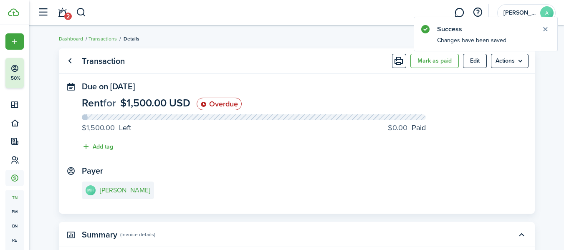
click at [154, 106] on span "$1,500.00 USD" at bounding box center [155, 102] width 70 height 15
click at [224, 107] on status "Overdue" at bounding box center [219, 104] width 45 height 13
click at [98, 131] on progress-caption-label-value "$1,500.00" at bounding box center [98, 127] width 33 height 11
click at [180, 145] on panel-main-content "Rent for $1,500.00 USD Overdue $1,500.00 Left $0.00 Paid Add tag" at bounding box center [297, 127] width 430 height 58
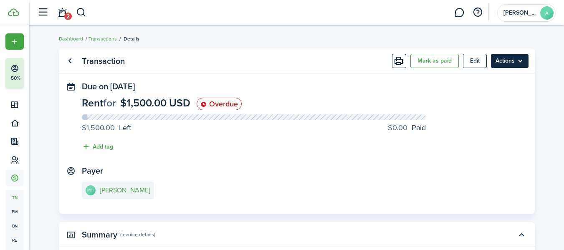
click at [507, 60] on menu-btn "Actions" at bounding box center [510, 61] width 38 height 14
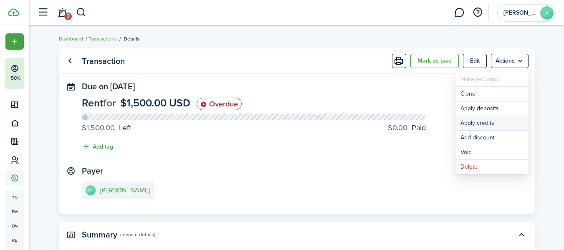
click at [492, 125] on button "Apply credits" at bounding box center [492, 123] width 73 height 14
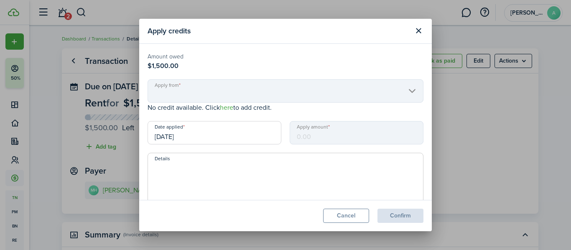
click at [315, 139] on mbsc-input "Apply amount" at bounding box center [356, 132] width 134 height 23
click at [303, 134] on mbsc-input "Apply amount" at bounding box center [356, 132] width 134 height 23
click at [179, 88] on mbsc-scroller "Apply from" at bounding box center [285, 90] width 276 height 23
click at [403, 92] on mbsc-scroller "Apply from" at bounding box center [285, 90] width 276 height 23
click at [163, 56] on small "Amount owed" at bounding box center [285, 56] width 276 height 9
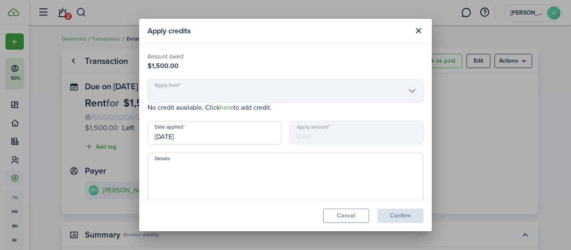
click at [184, 162] on textarea "Details" at bounding box center [285, 182] width 275 height 40
click at [409, 216] on modal-footer "Cancel Confirm" at bounding box center [285, 215] width 292 height 31
drag, startPoint x: 228, startPoint y: 111, endPoint x: 223, endPoint y: 113, distance: 6.4
click at [223, 113] on modal-body "Amount owed $1,500.00 Apply from No credit available. Click here to add credit.…" at bounding box center [285, 122] width 292 height 156
click at [320, 66] on p "Amount owed $1,500.00" at bounding box center [285, 61] width 276 height 19
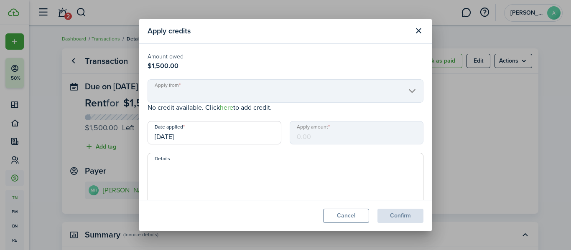
click at [250, 86] on mbsc-scroller "Apply from" at bounding box center [285, 90] width 276 height 23
click at [402, 94] on mbsc-scroller "Apply from" at bounding box center [285, 90] width 276 height 23
click at [191, 137] on input "[DATE]" at bounding box center [214, 132] width 134 height 23
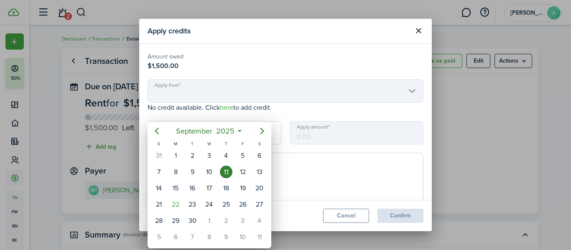
click at [401, 129] on div at bounding box center [285, 125] width 704 height 384
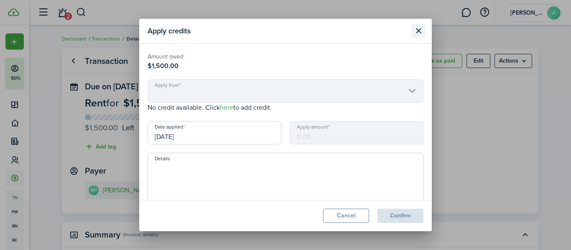
click at [420, 32] on button "Close modal" at bounding box center [418, 31] width 14 height 14
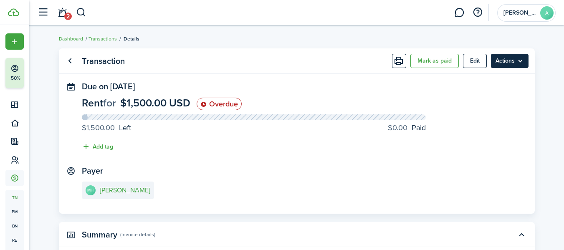
click at [512, 58] on menu-btn "Actions" at bounding box center [510, 61] width 38 height 14
click at [376, 96] on panel-main-section "Due on [DATE] Rent for $1,500.00 USD Overdue $1,500.00 Left $0.00 Paid Add tag" at bounding box center [297, 119] width 430 height 74
click at [98, 146] on button "Add tag" at bounding box center [97, 147] width 31 height 10
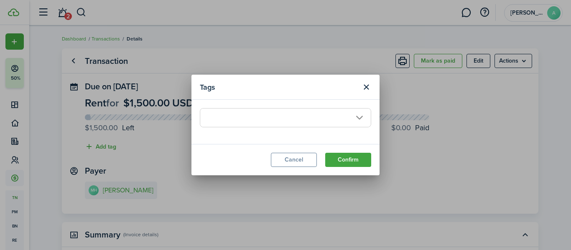
click at [360, 118] on span at bounding box center [285, 118] width 170 height 18
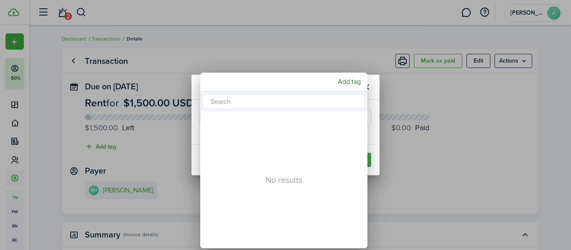
click at [353, 48] on div at bounding box center [285, 125] width 704 height 384
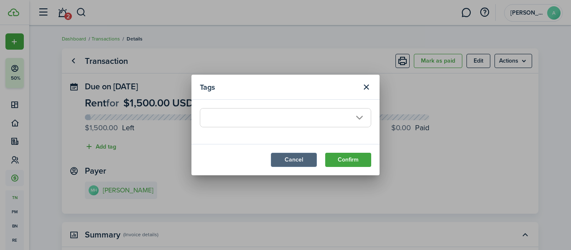
click at [293, 163] on button "Cancel" at bounding box center [294, 160] width 46 height 14
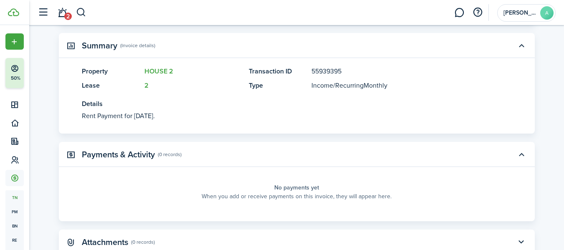
scroll to position [209, 0]
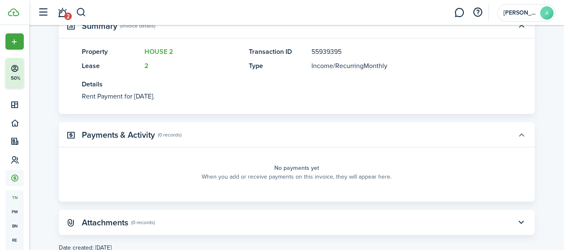
click at [519, 133] on button "button" at bounding box center [522, 135] width 14 height 14
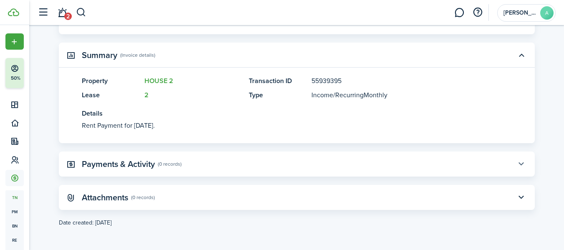
click at [520, 165] on button "button" at bounding box center [522, 164] width 14 height 14
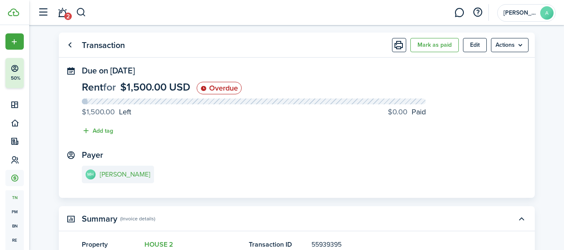
scroll to position [0, 0]
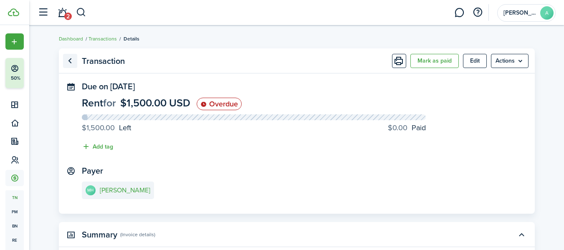
click at [74, 58] on link "Go back" at bounding box center [70, 61] width 14 height 14
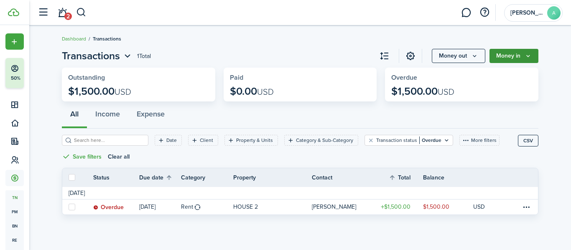
click at [500, 56] on button "Money in" at bounding box center [513, 56] width 49 height 14
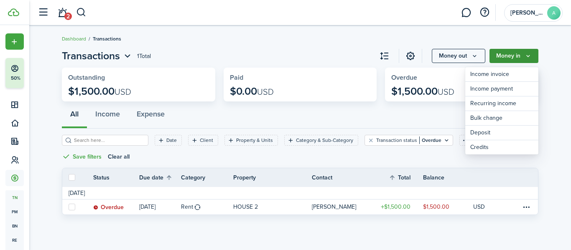
click at [502, 56] on button "Money in" at bounding box center [513, 56] width 49 height 14
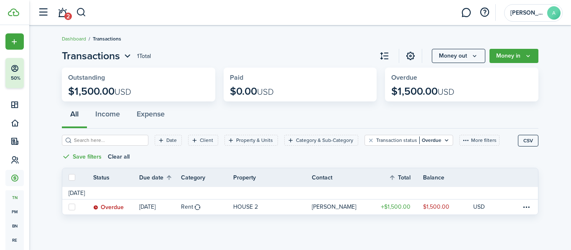
click at [203, 38] on breadcrumb "Dashboard Transactions" at bounding box center [300, 34] width 476 height 19
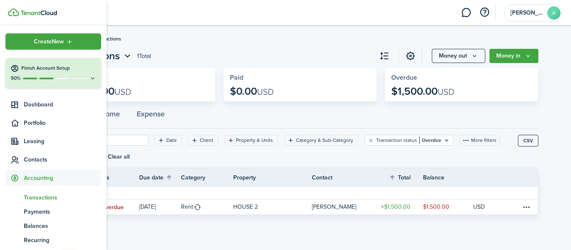
click at [89, 78] on icon at bounding box center [92, 78] width 7 height 6
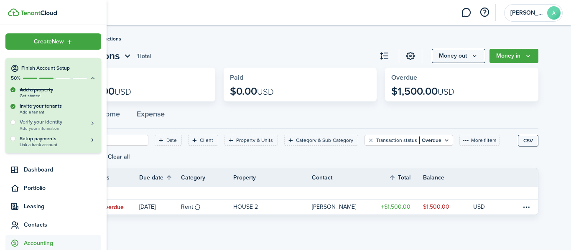
click at [66, 126] on span "Add your information" at bounding box center [58, 128] width 76 height 5
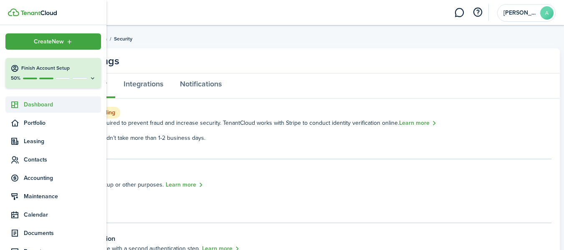
click at [39, 108] on span "Dashboard" at bounding box center [62, 104] width 77 height 9
